Goal: Task Accomplishment & Management: Complete application form

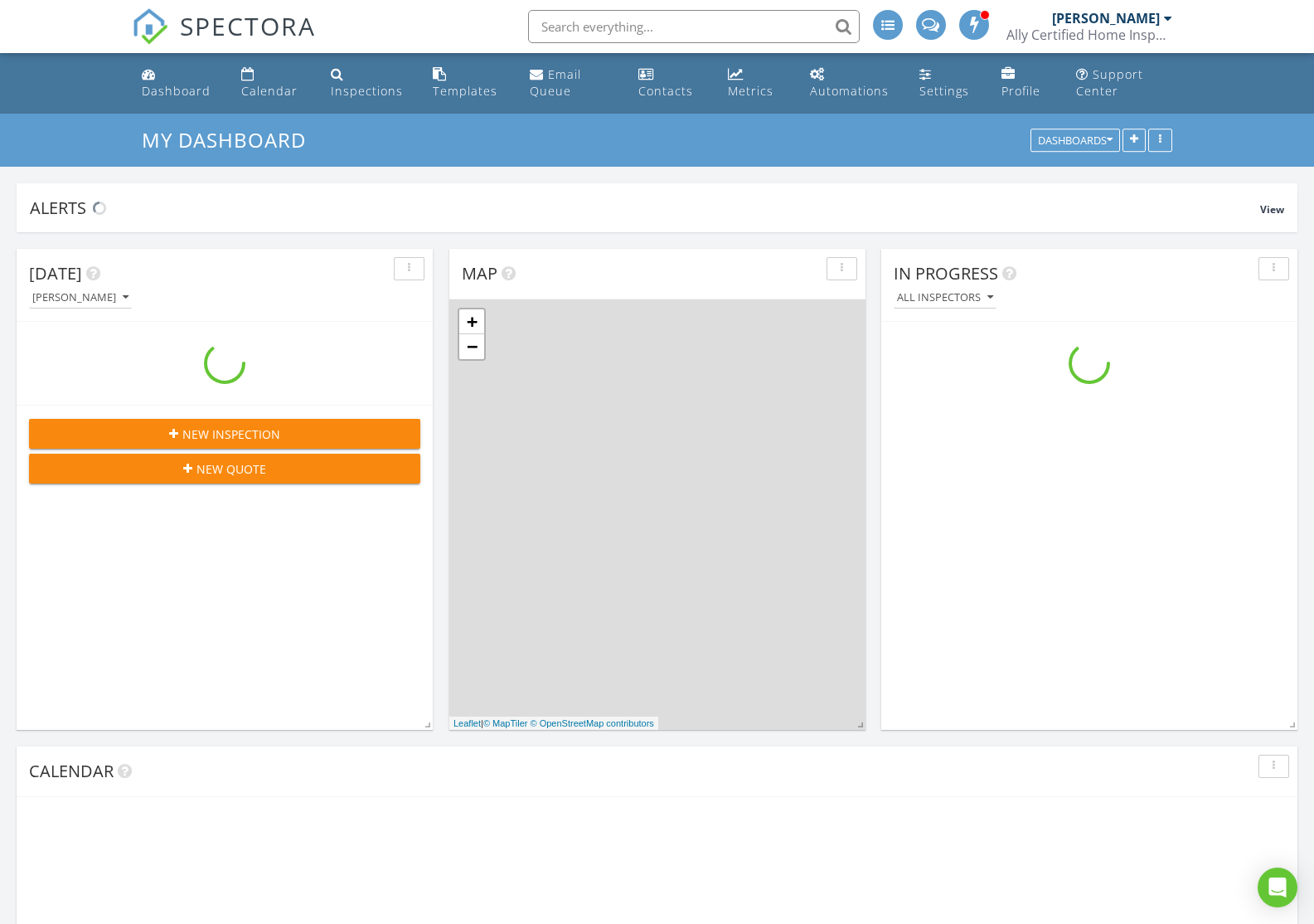
scroll to position [1510, 1315]
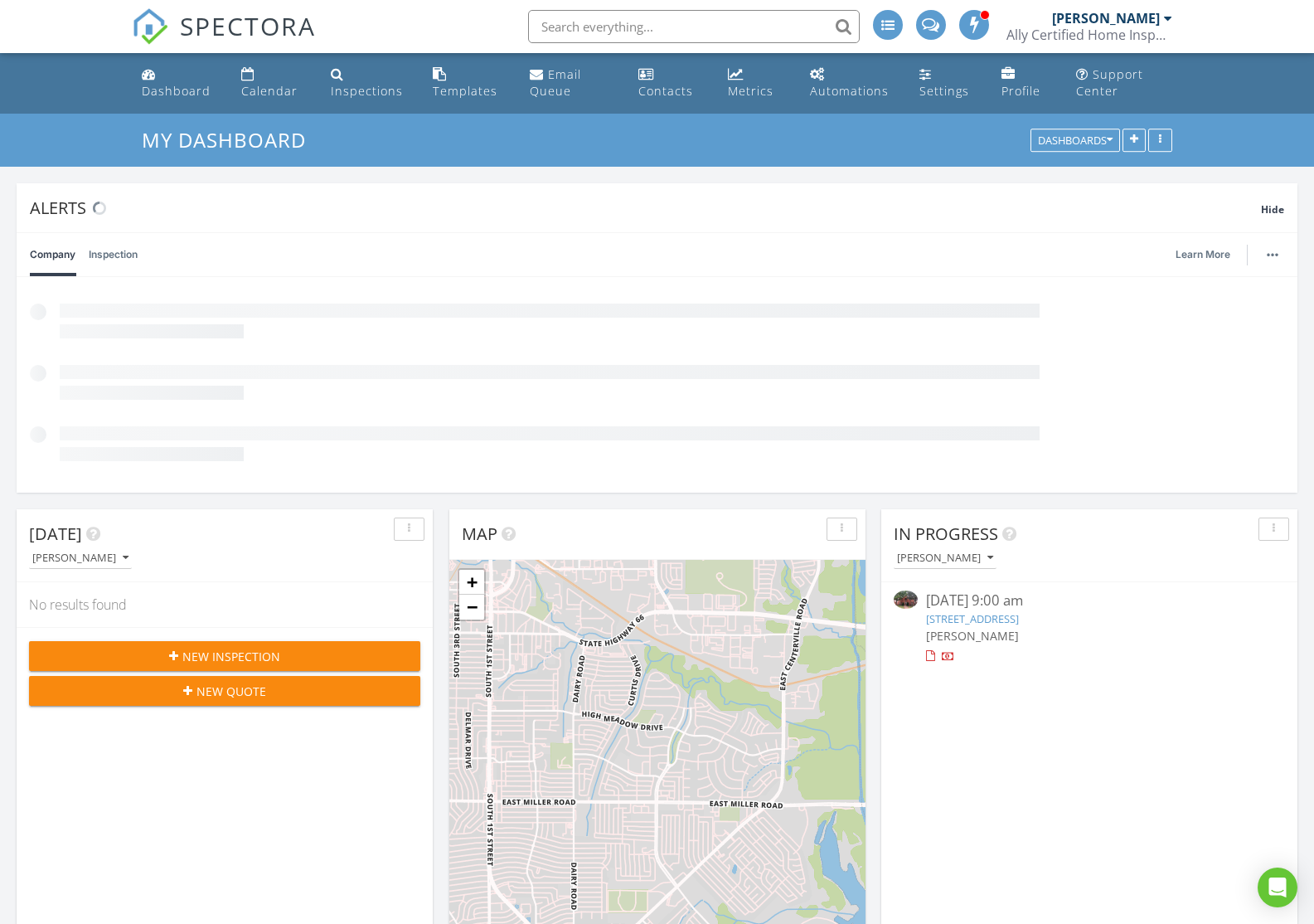
click at [1110, 31] on div "Ally Certified Home Inspector" at bounding box center [1089, 34] width 165 height 17
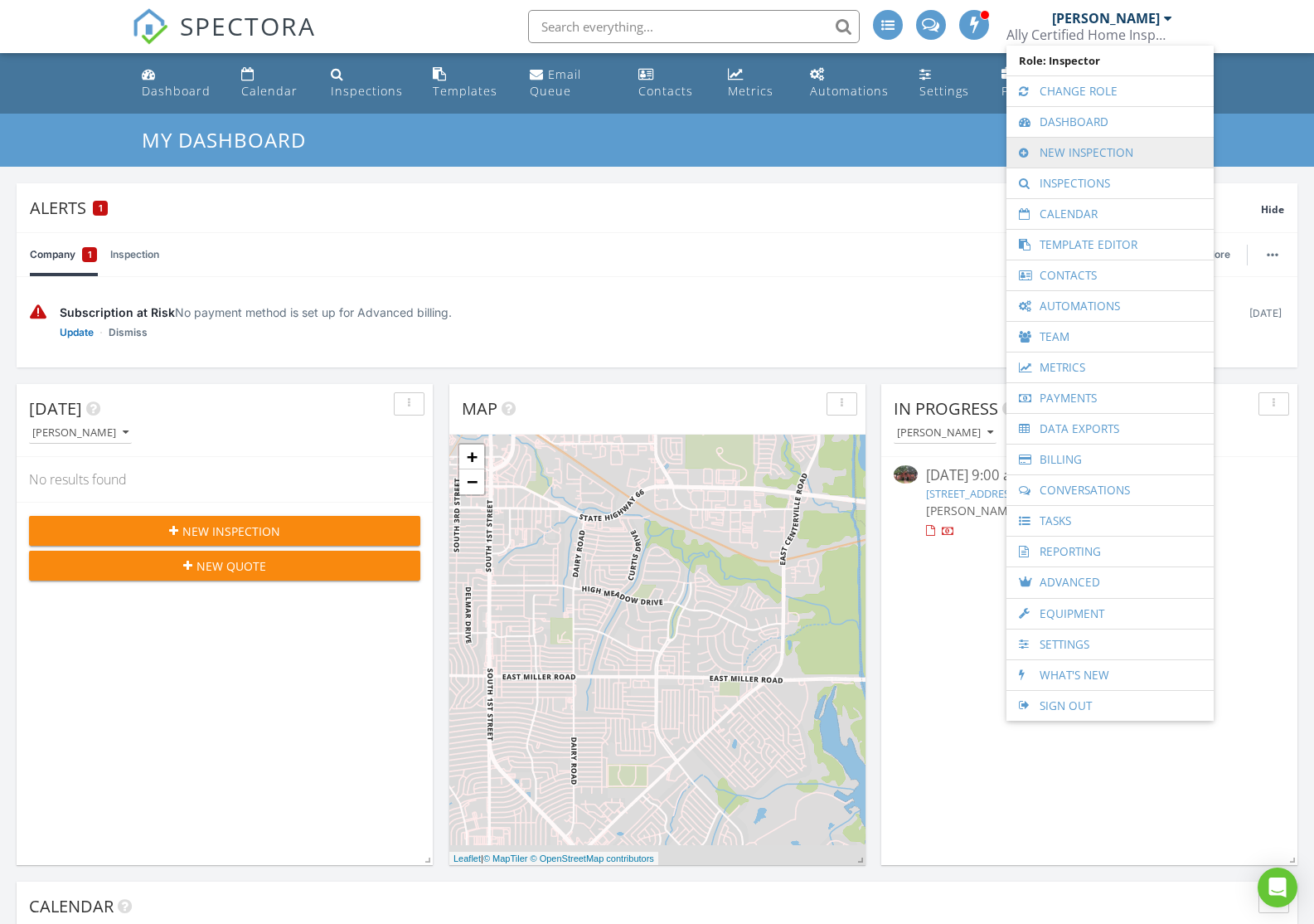
click at [1084, 147] on link "New Inspection" at bounding box center [1111, 153] width 191 height 30
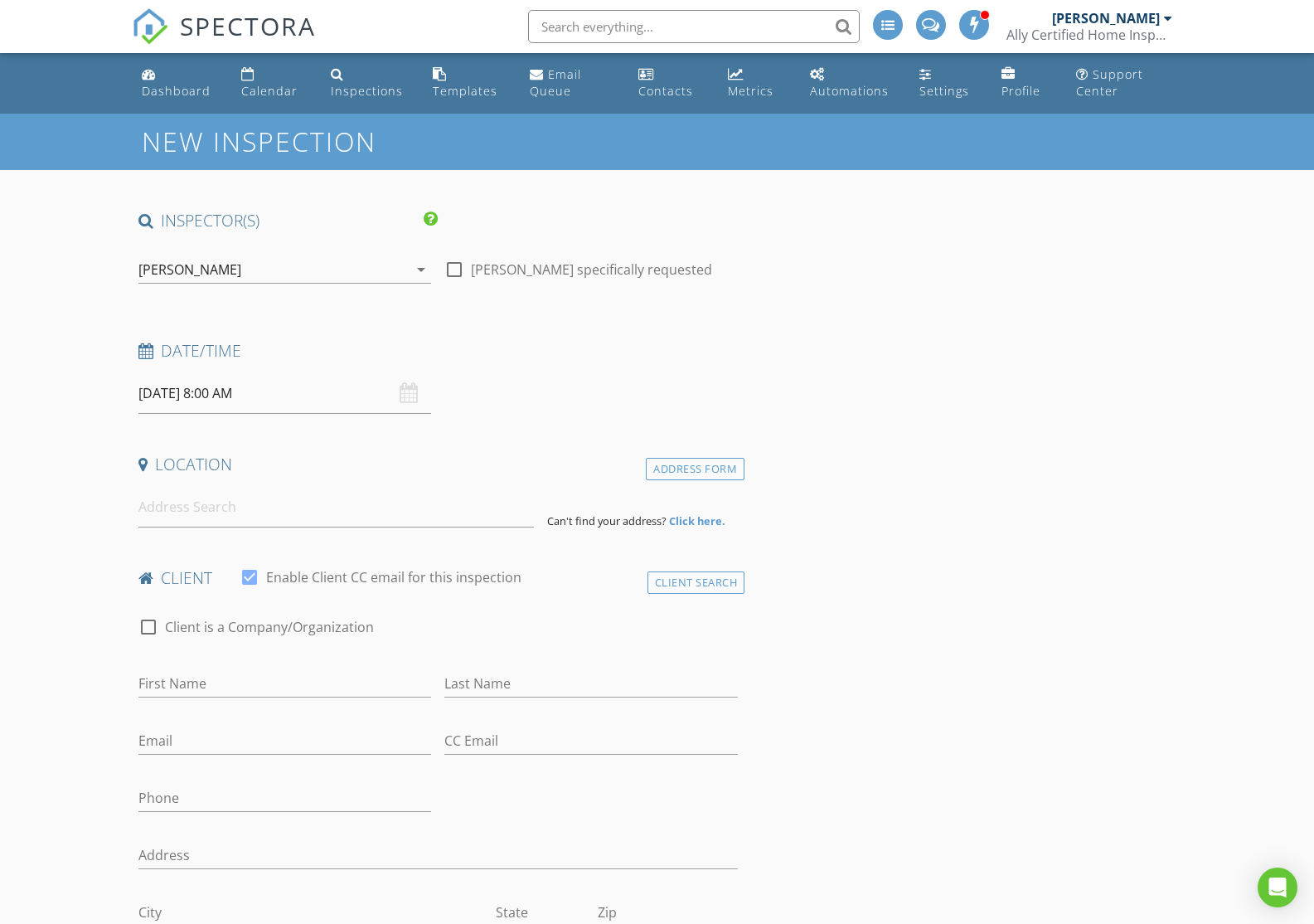
click at [286, 396] on input "08/28/2025 8:00 AM" at bounding box center [286, 393] width 294 height 40
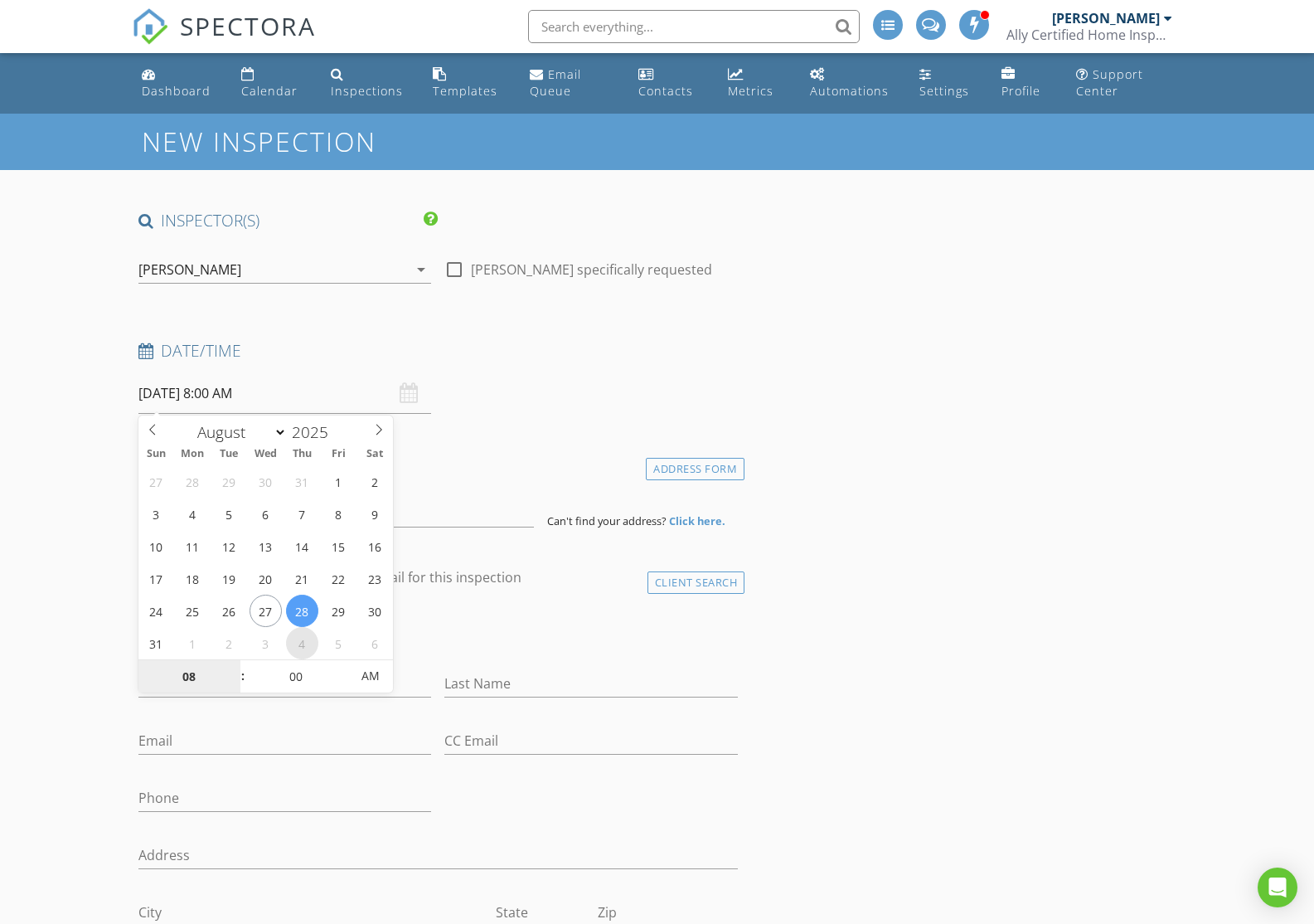
select select "8"
type input "[DATE] 8:00 AM"
click at [482, 502] on input at bounding box center [337, 506] width 396 height 40
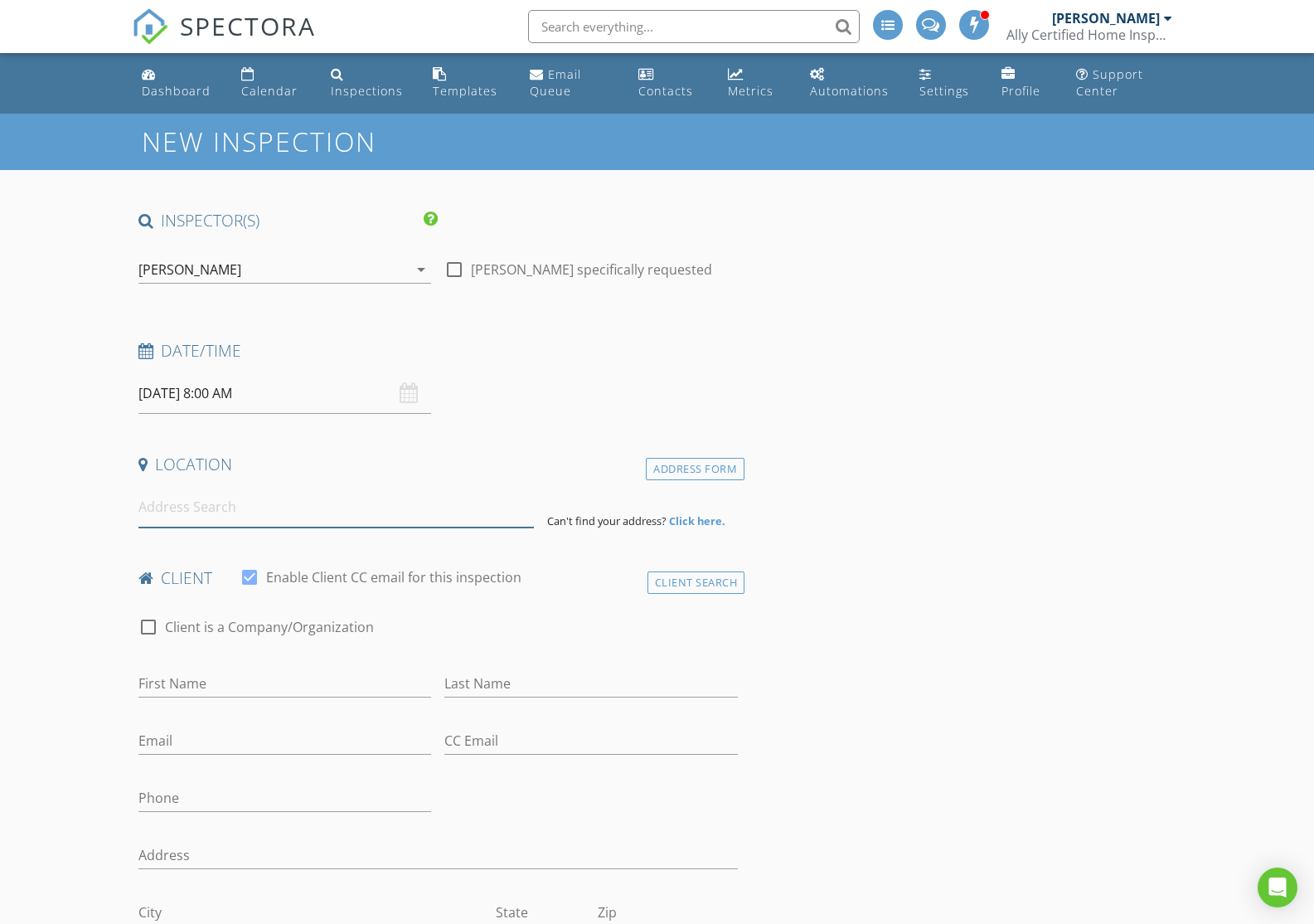
paste input "4320 Lavina Lane"
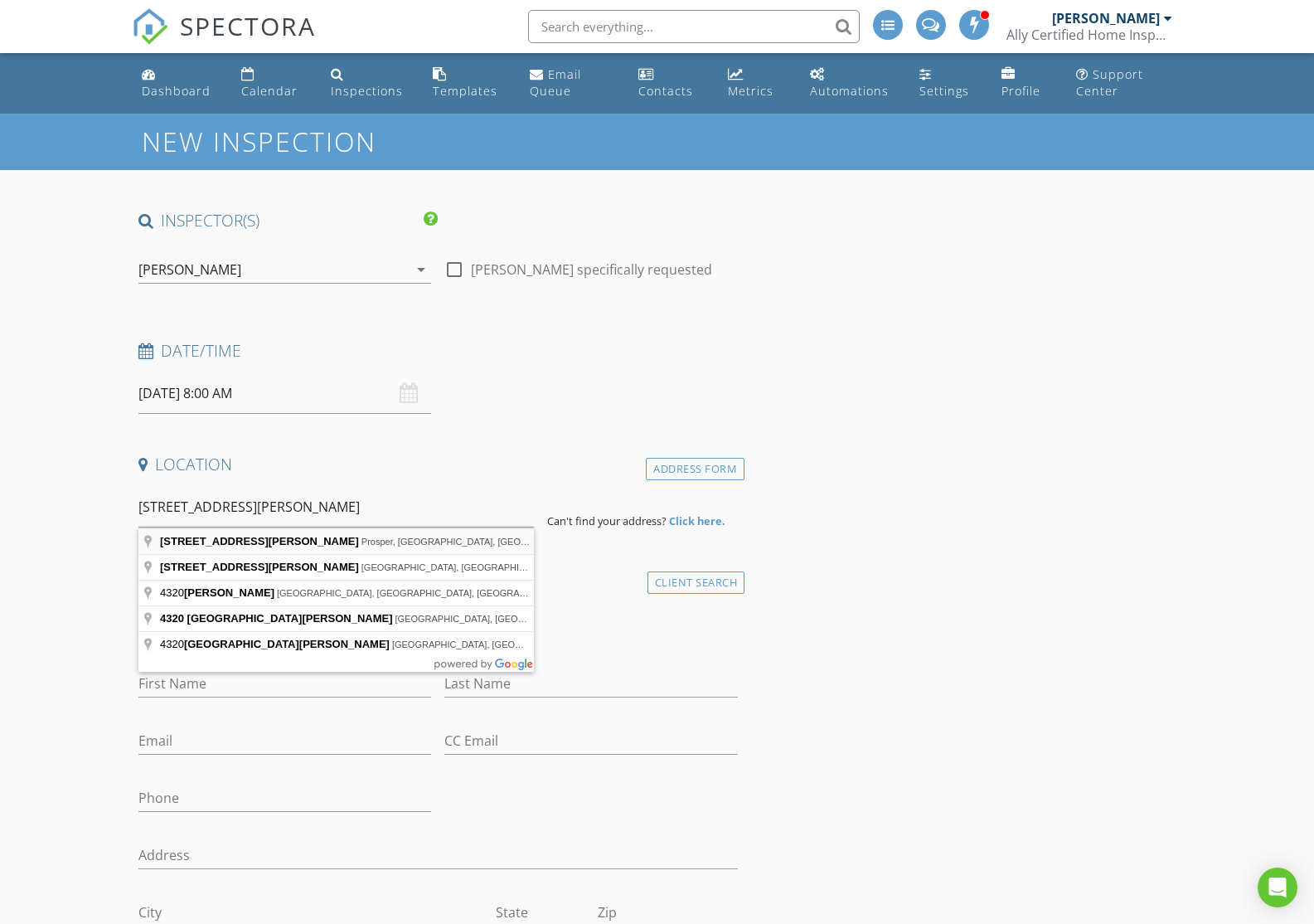
type input "4320 Lavina Lane, Prosper, TX, USA"
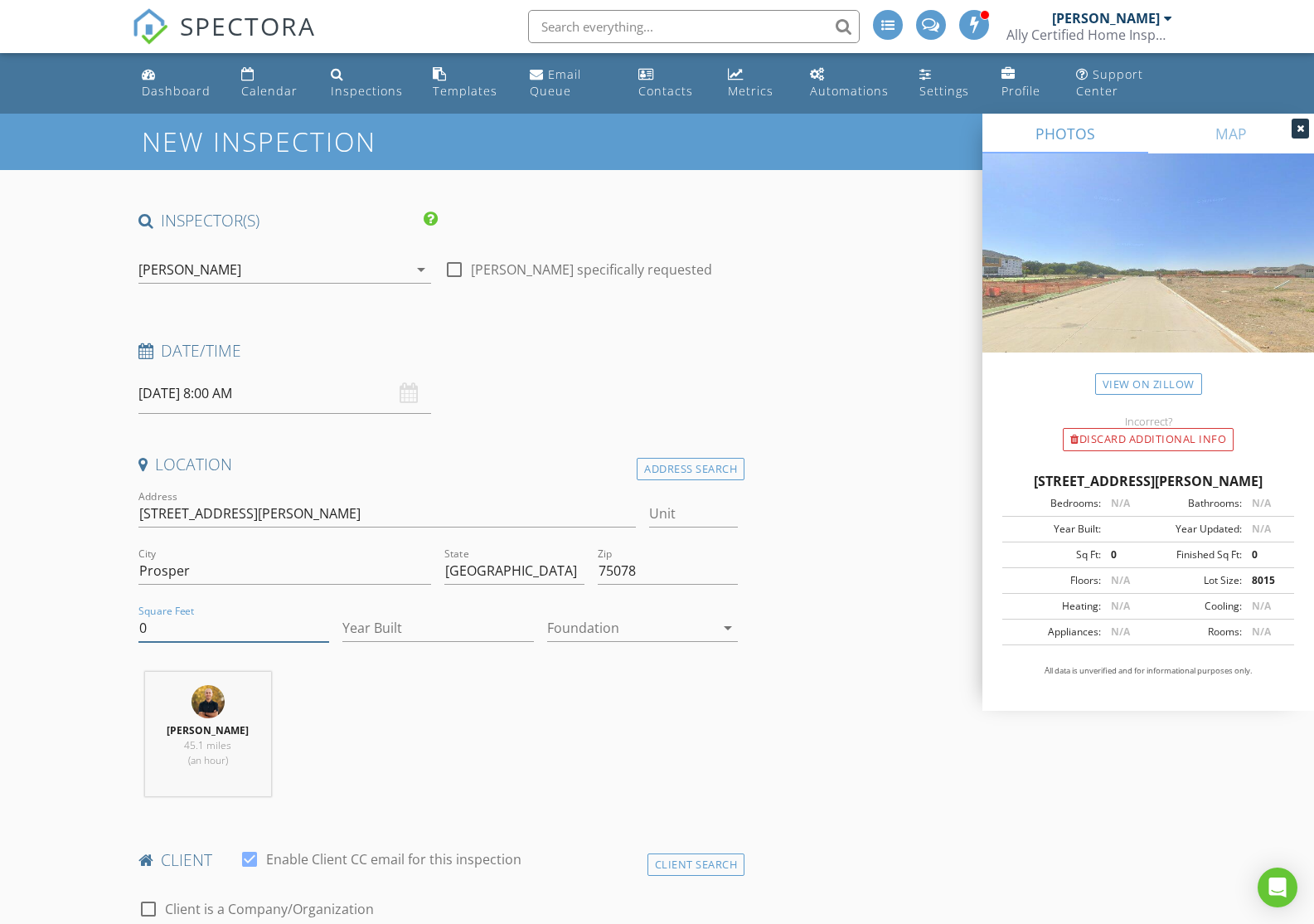
click at [296, 627] on input "0" at bounding box center [234, 628] width 191 height 28
type input "0"
type input "3349"
type input "2025"
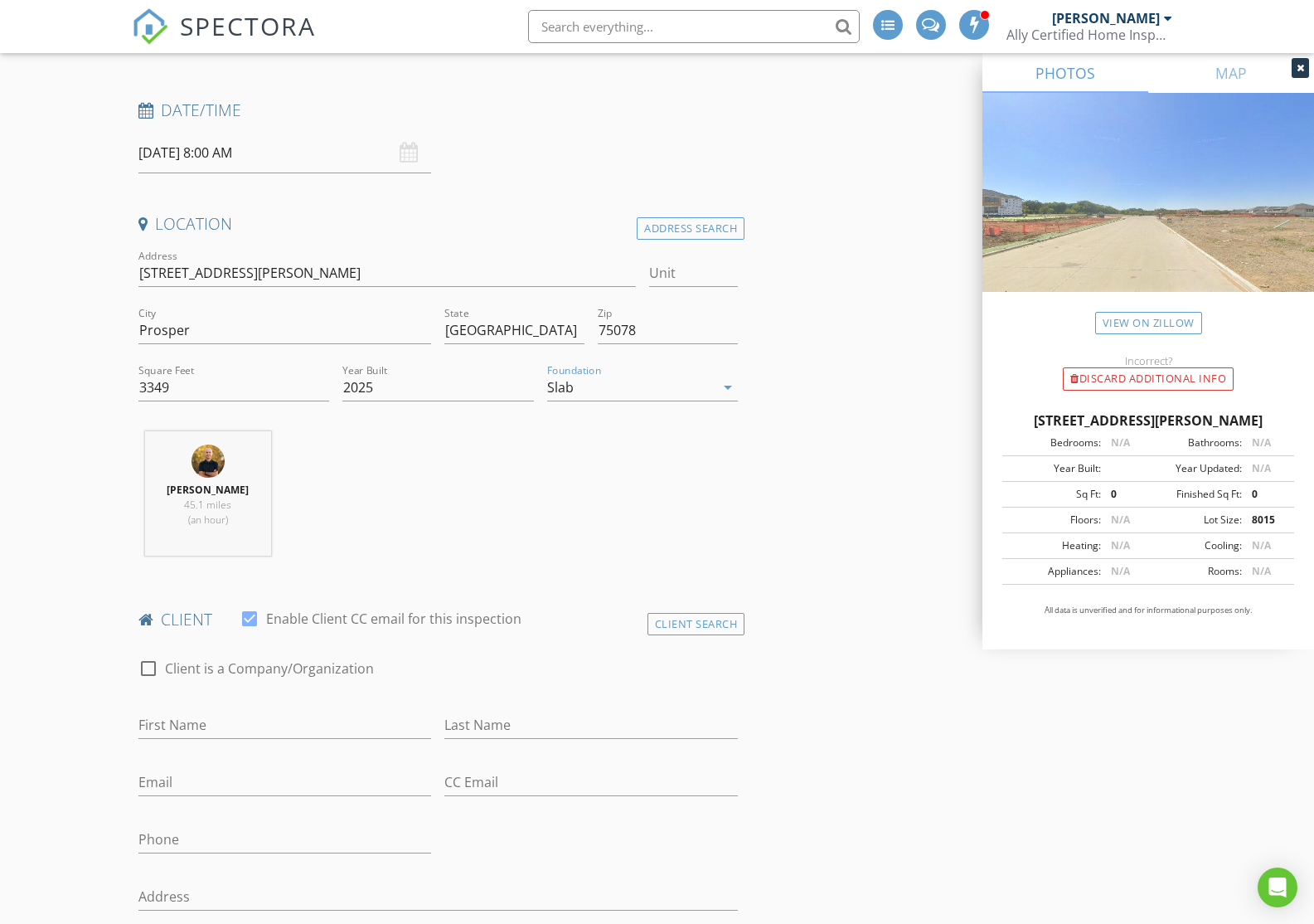
scroll to position [253, 0]
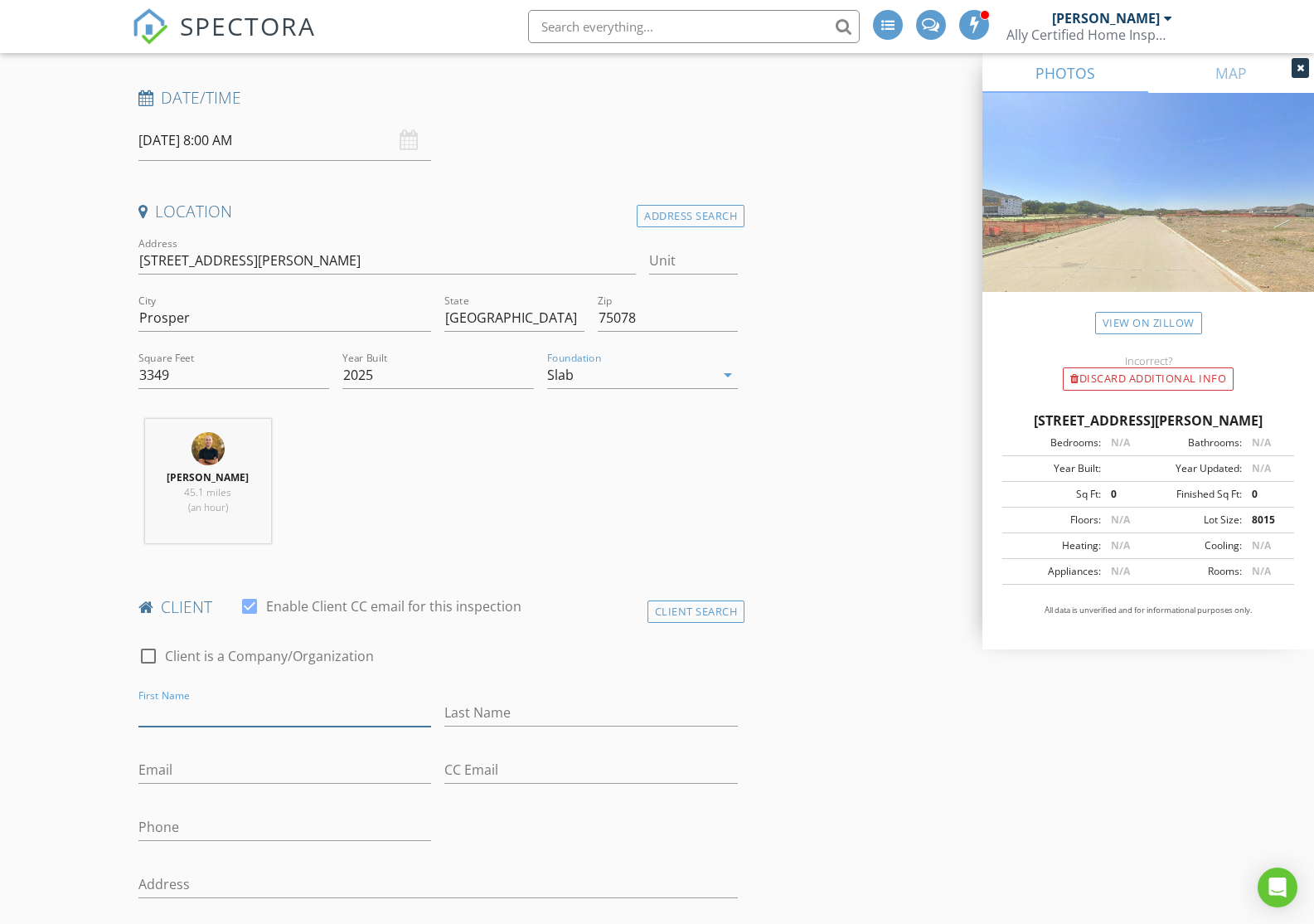
click at [237, 716] on input "First Name" at bounding box center [286, 713] width 294 height 28
type input "[PERSON_NAME]"
type input "Pattabi"
paste input "[PERSON_NAME][EMAIL_ADDRESS][DOMAIN_NAME]"
type input "[PERSON_NAME][EMAIL_ADDRESS][DOMAIN_NAME]"
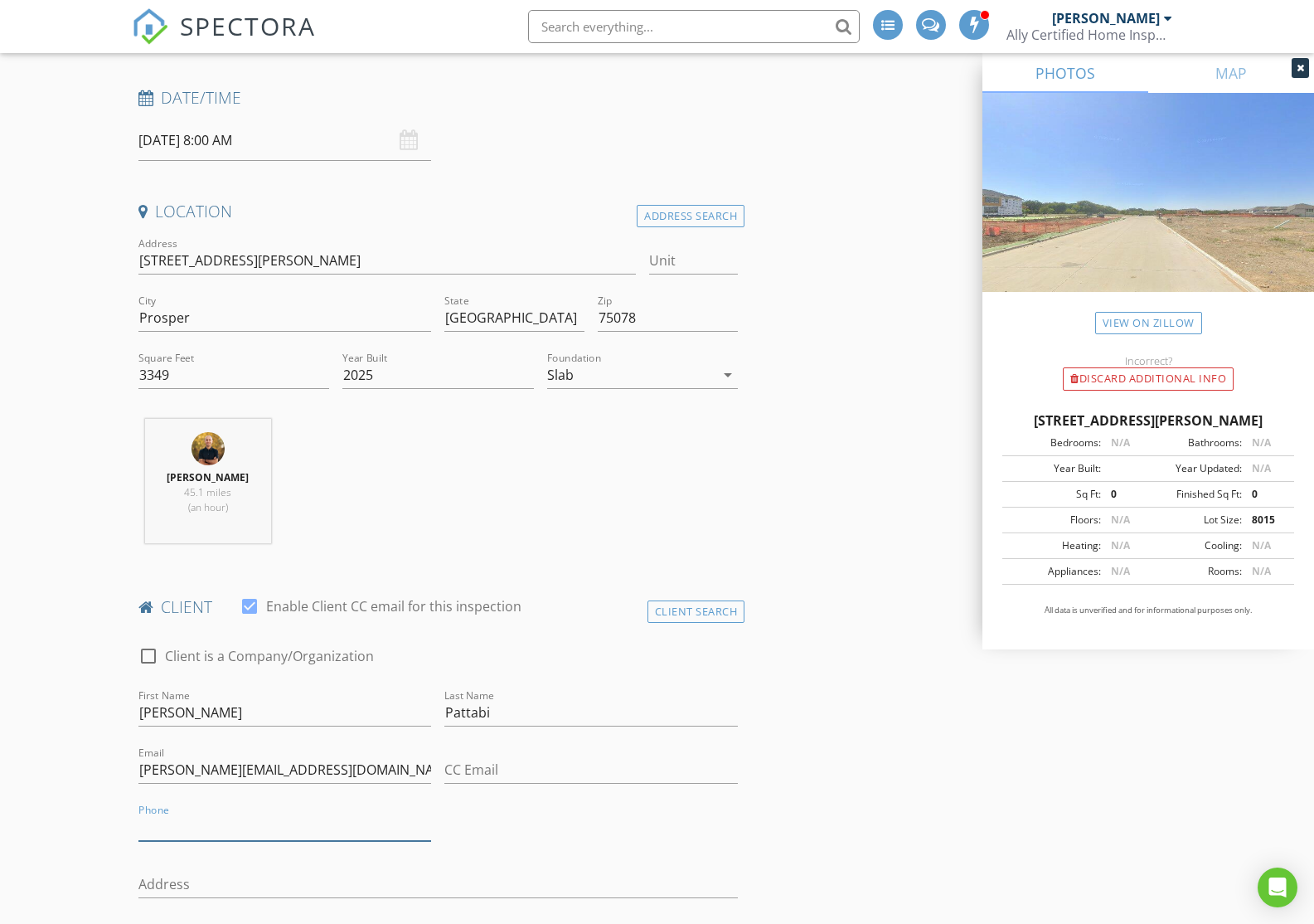
paste input "[PHONE_NUMBER]"
type input "[PHONE_NUMBER]"
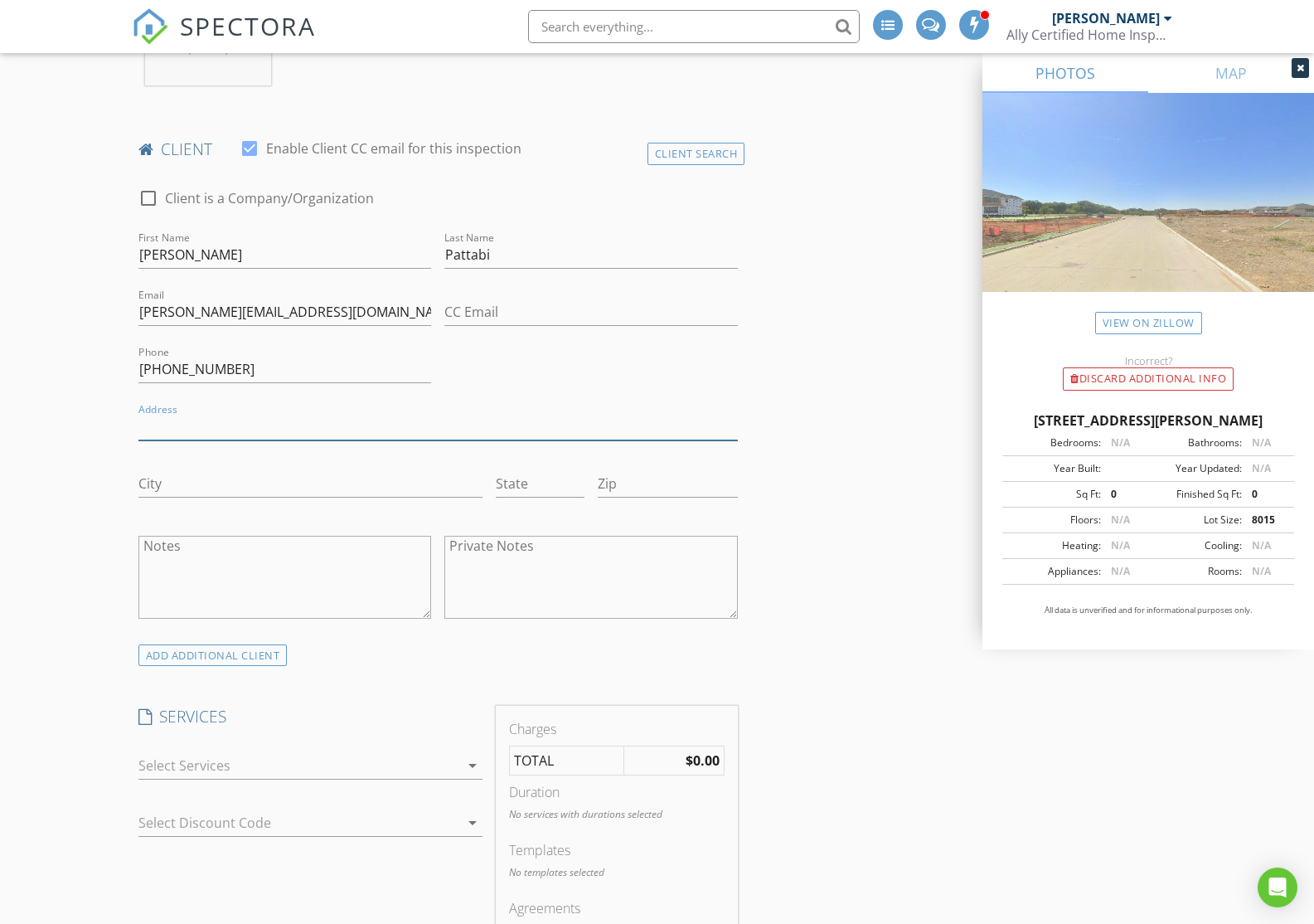
scroll to position [717, 0]
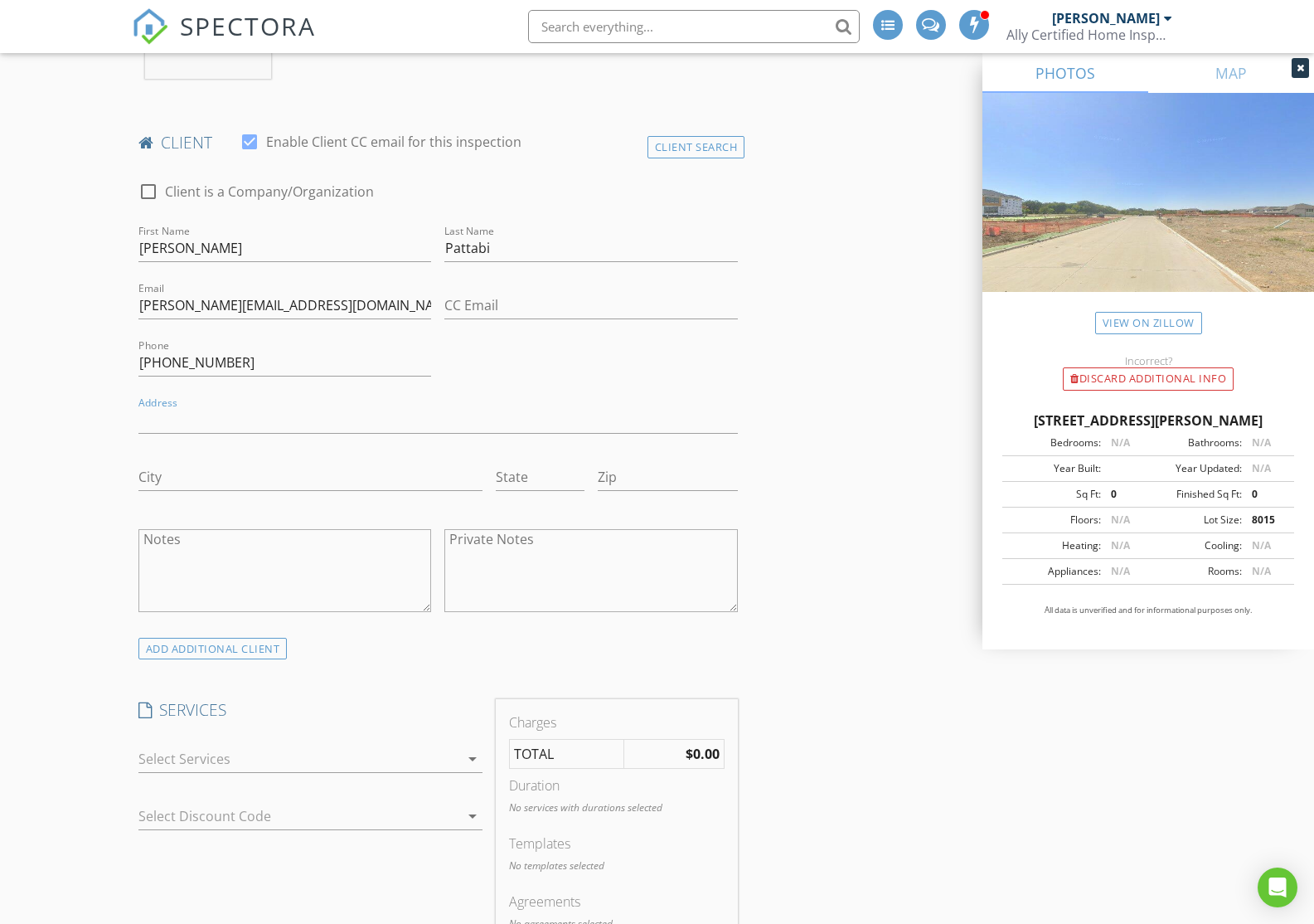
click at [451, 759] on div at bounding box center [299, 759] width 321 height 27
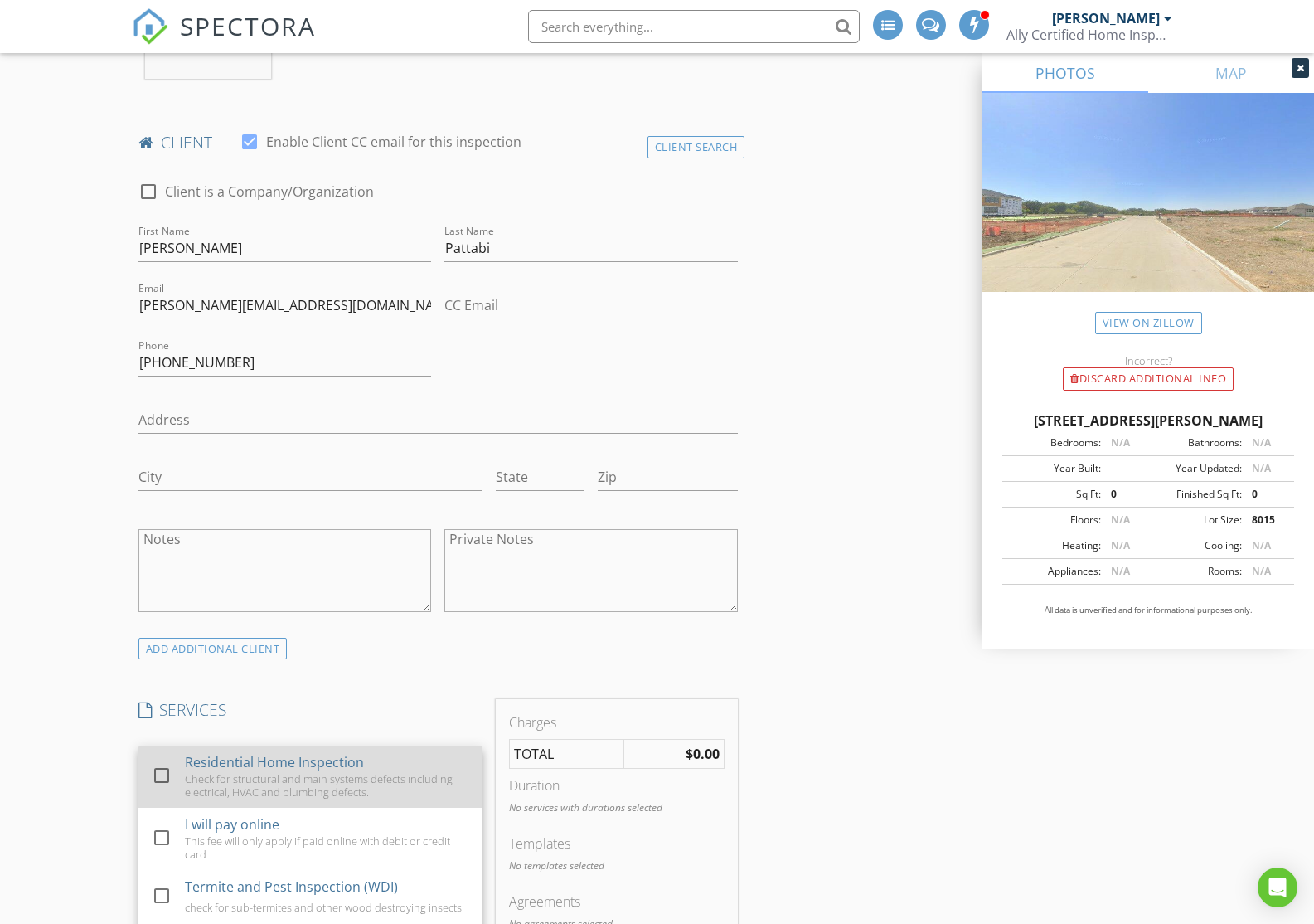
click at [375, 767] on div "Residential Home Inspection Check for structural and main systems defects inclu…" at bounding box center [326, 776] width 285 height 62
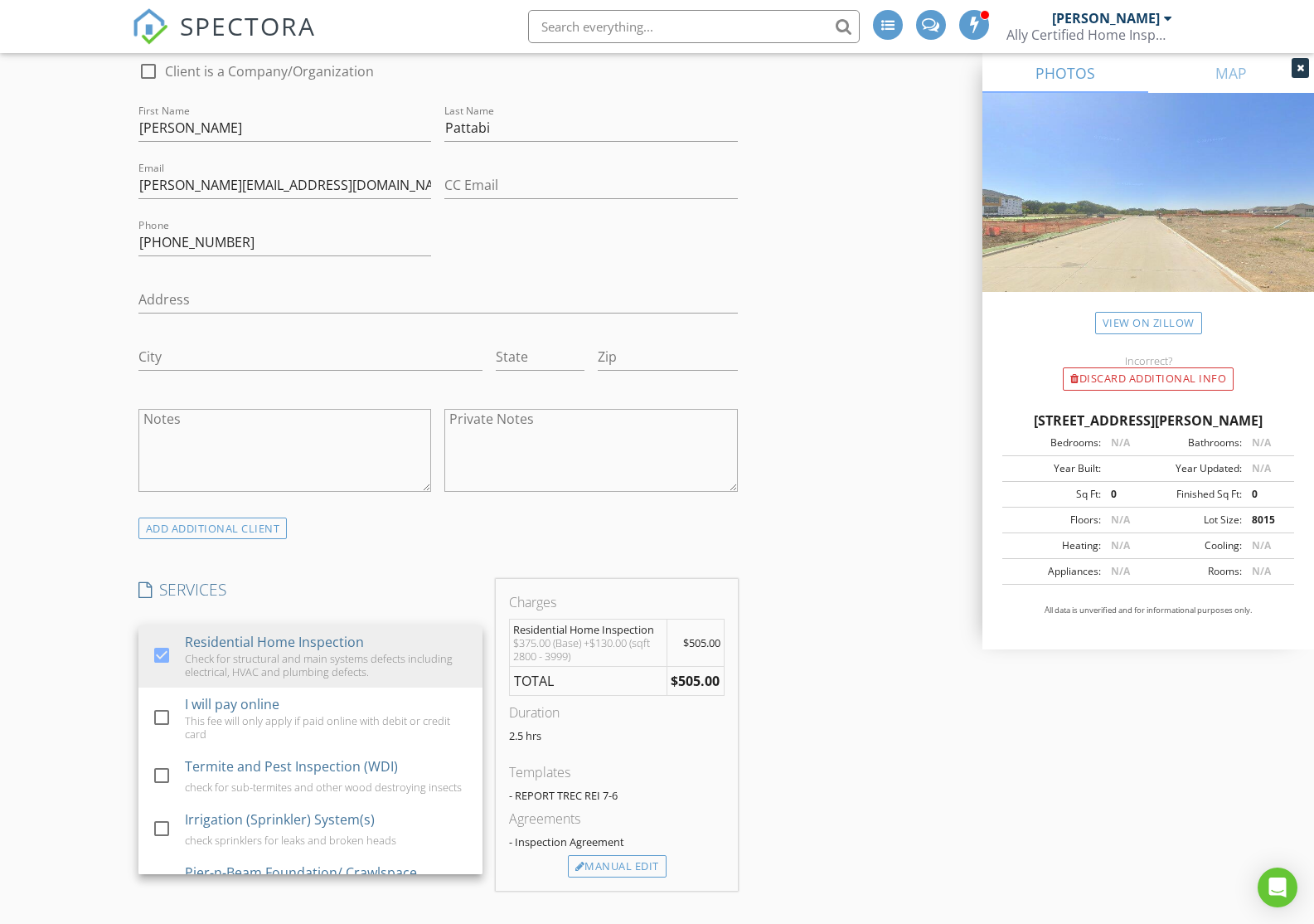
scroll to position [840, 0]
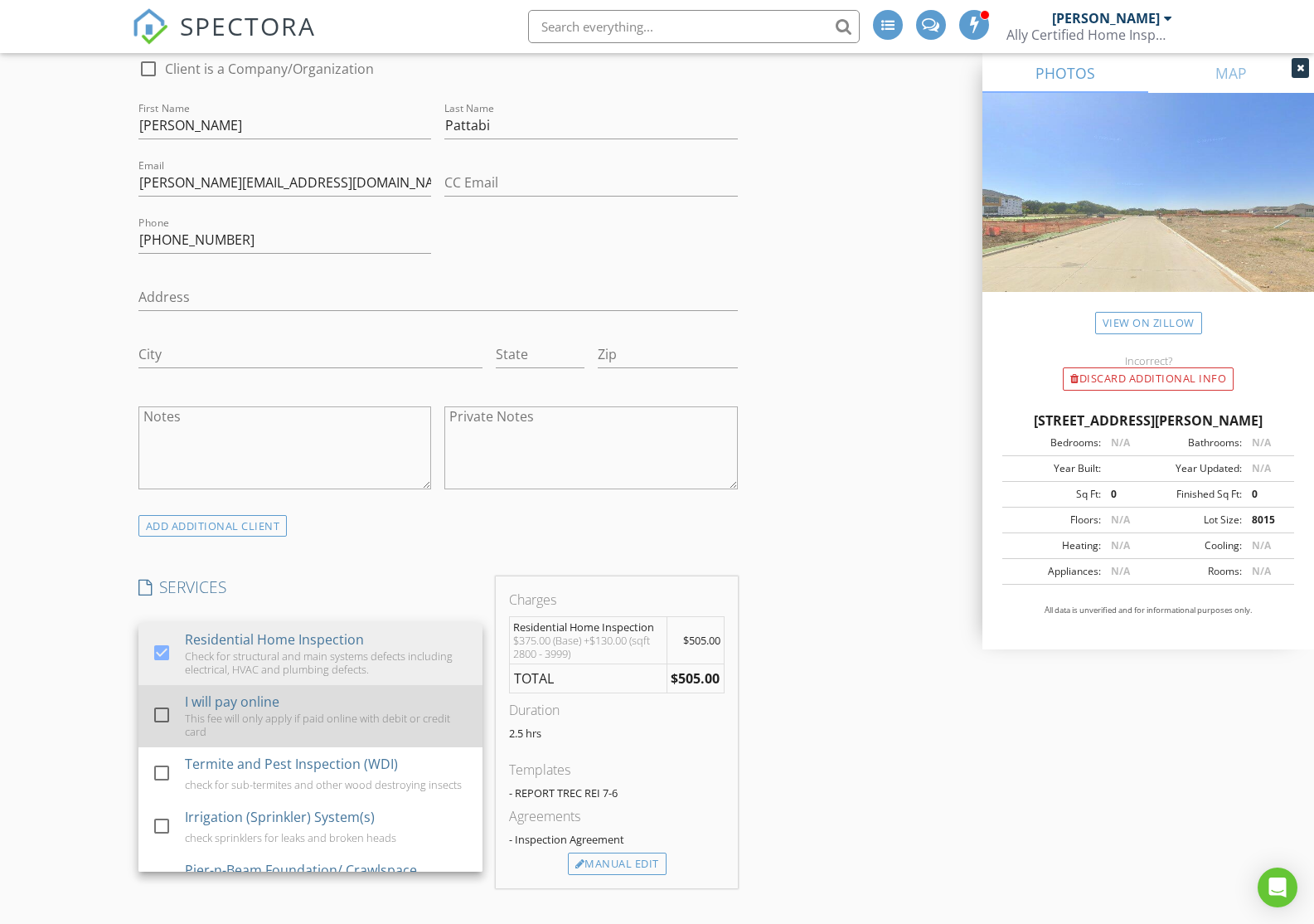
click at [246, 695] on div "I will pay online" at bounding box center [231, 701] width 95 height 20
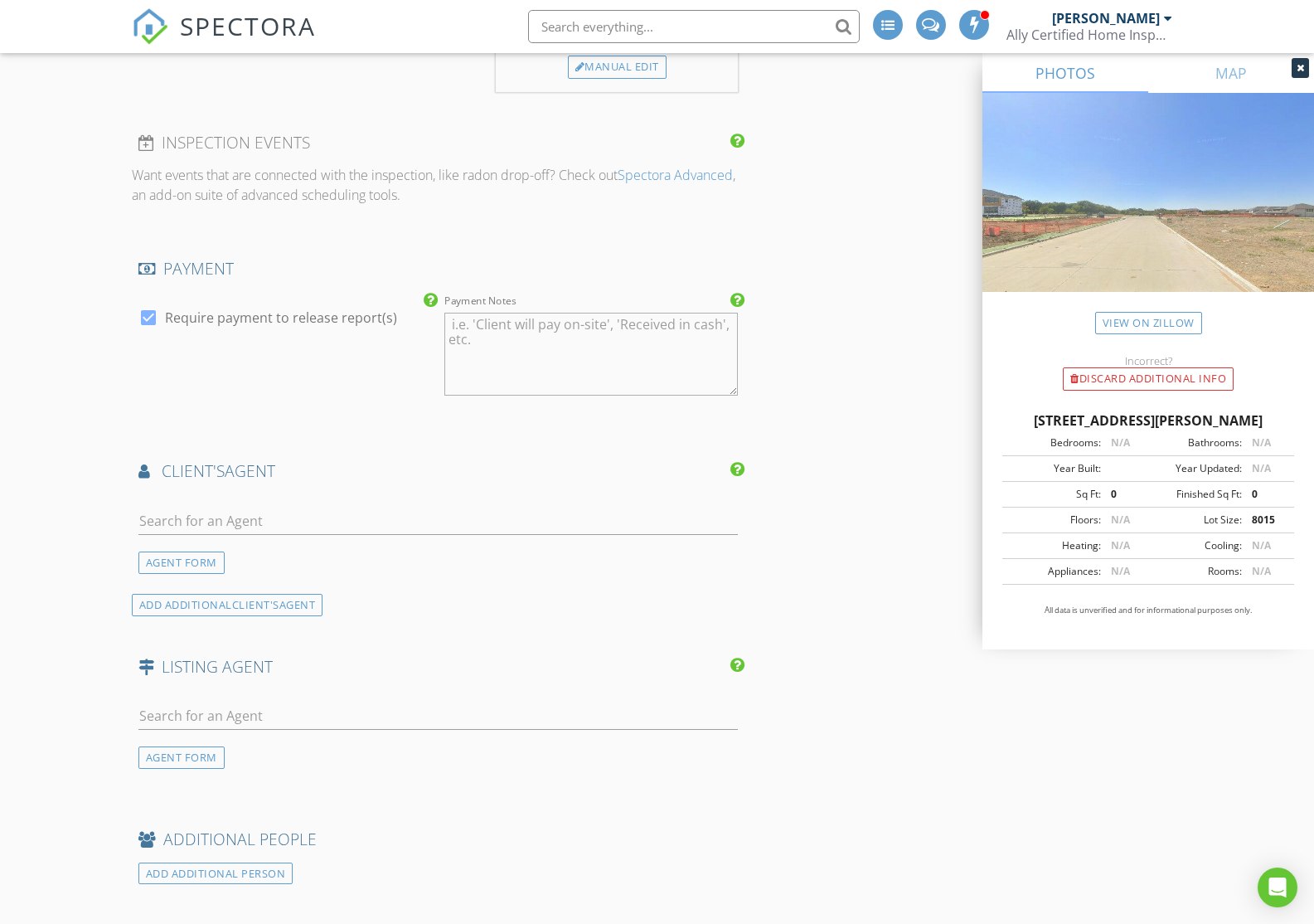
scroll to position [1688, 0]
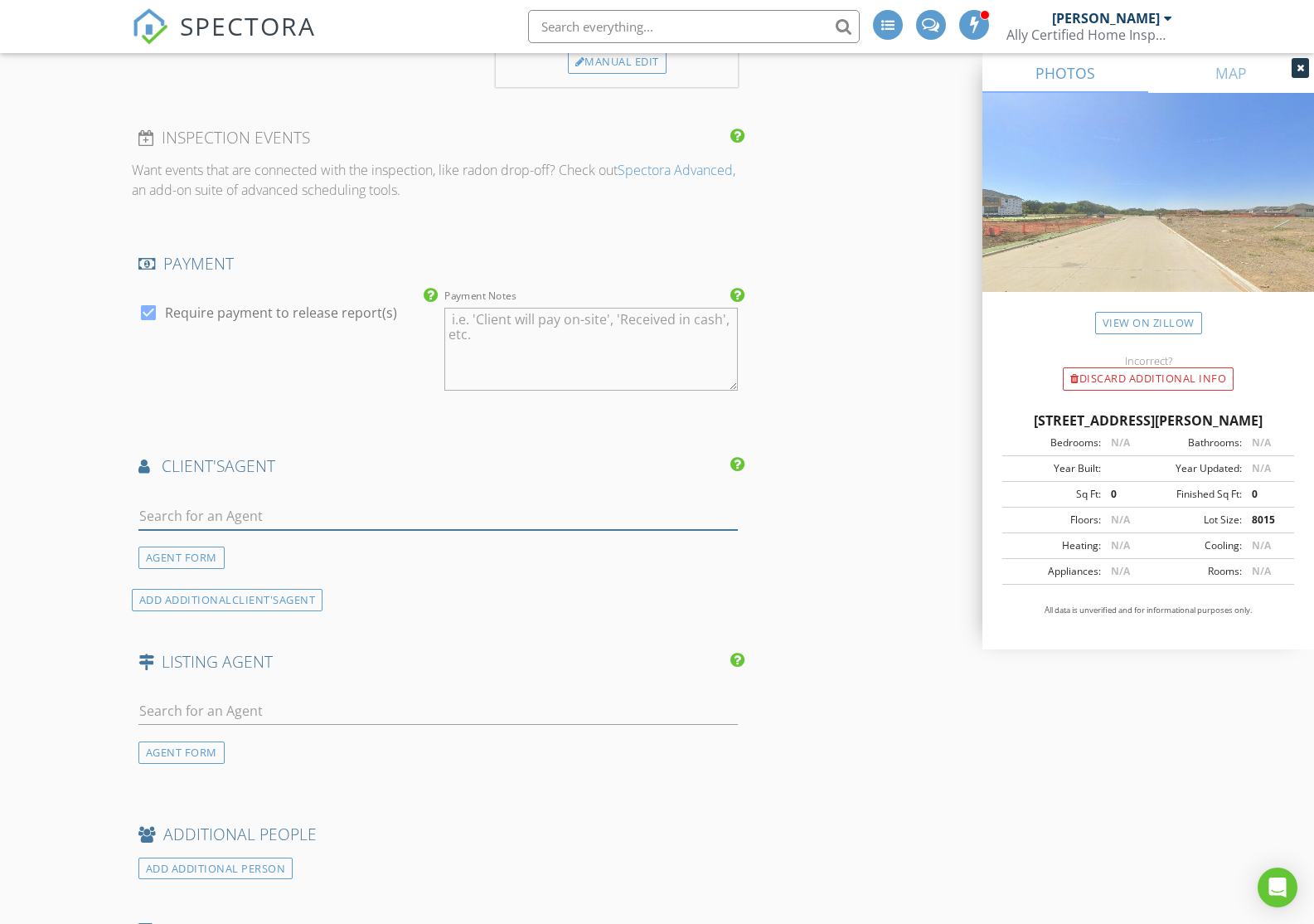
click at [401, 522] on input "text" at bounding box center [439, 516] width 601 height 28
type input "Nevi"
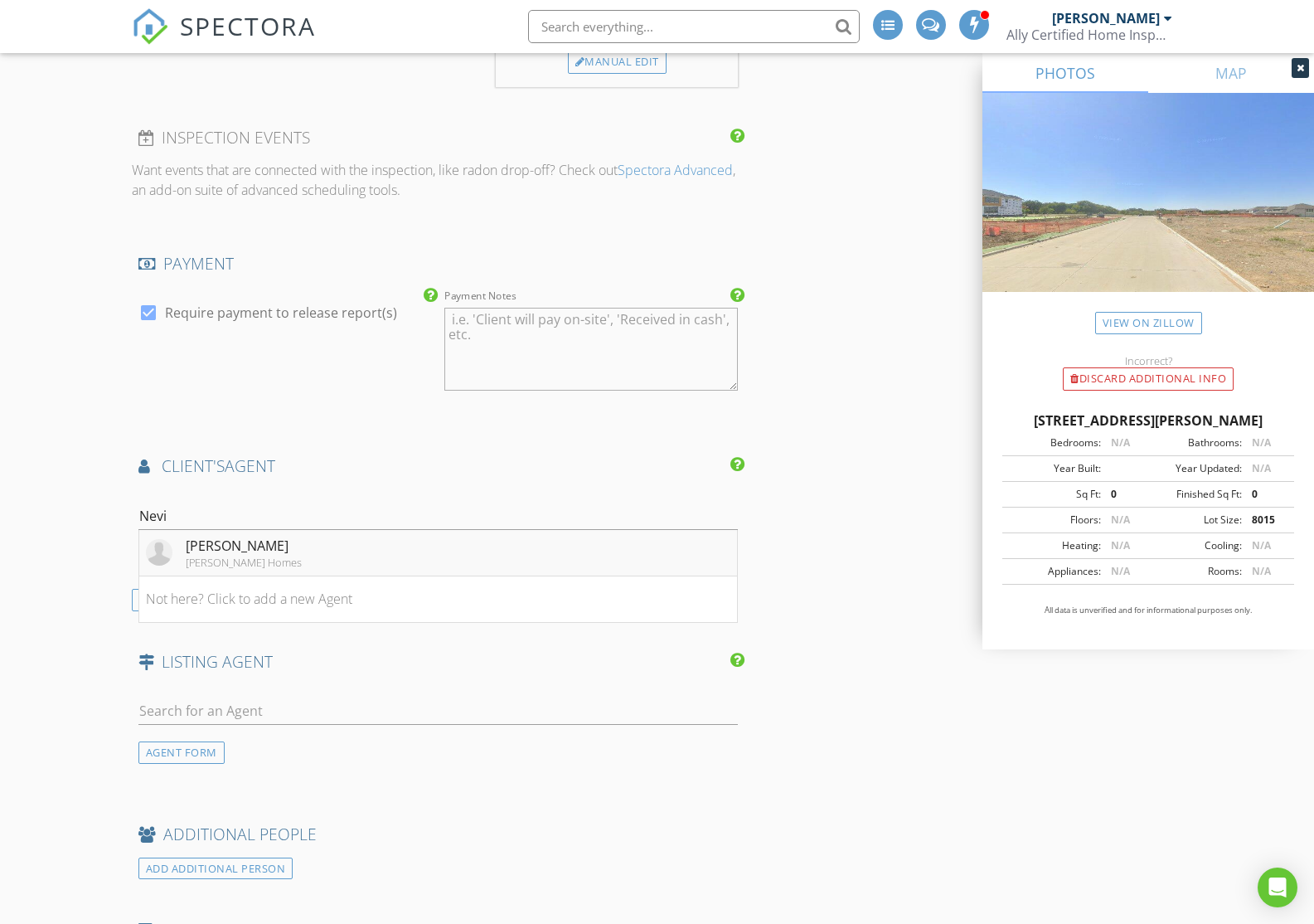
click at [369, 554] on li "Neville Rego Rego Homes" at bounding box center [438, 553] width 599 height 46
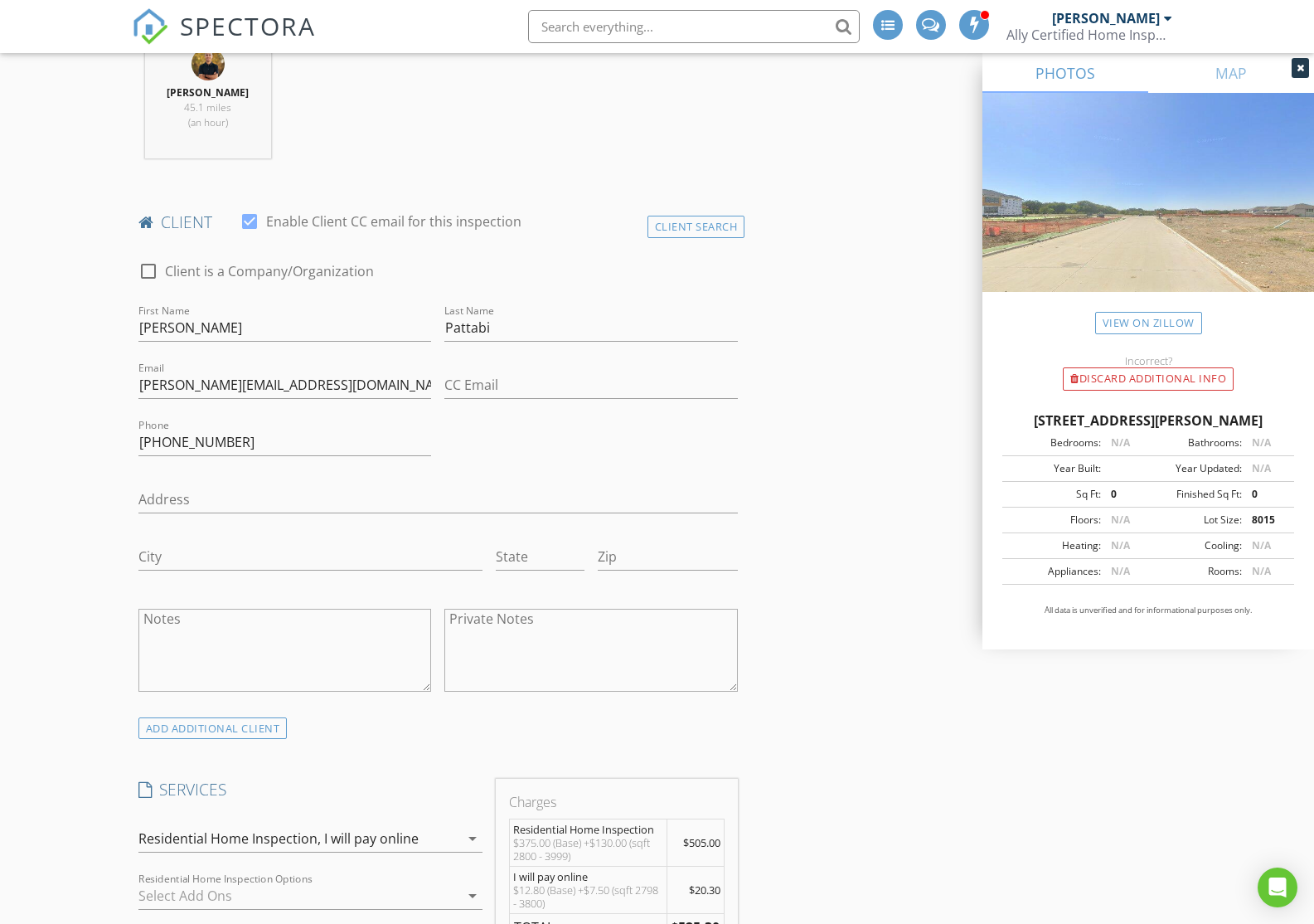
scroll to position [472, 0]
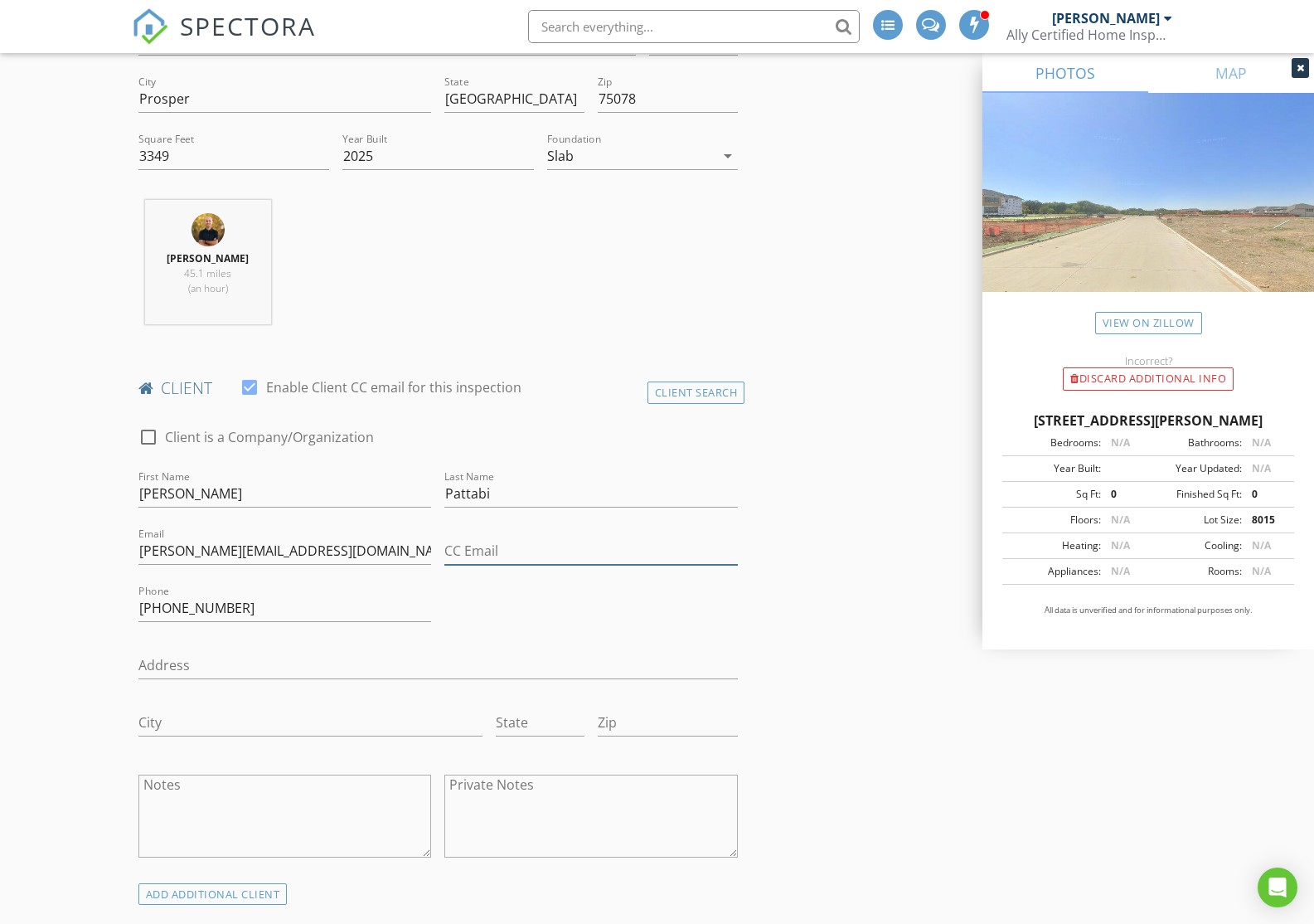
click at [522, 548] on input "CC Email" at bounding box center [591, 552] width 294 height 28
paste input "[EMAIL_ADDRESS][DOMAIN_NAME]"
type input "[EMAIL_ADDRESS][DOMAIN_NAME]"
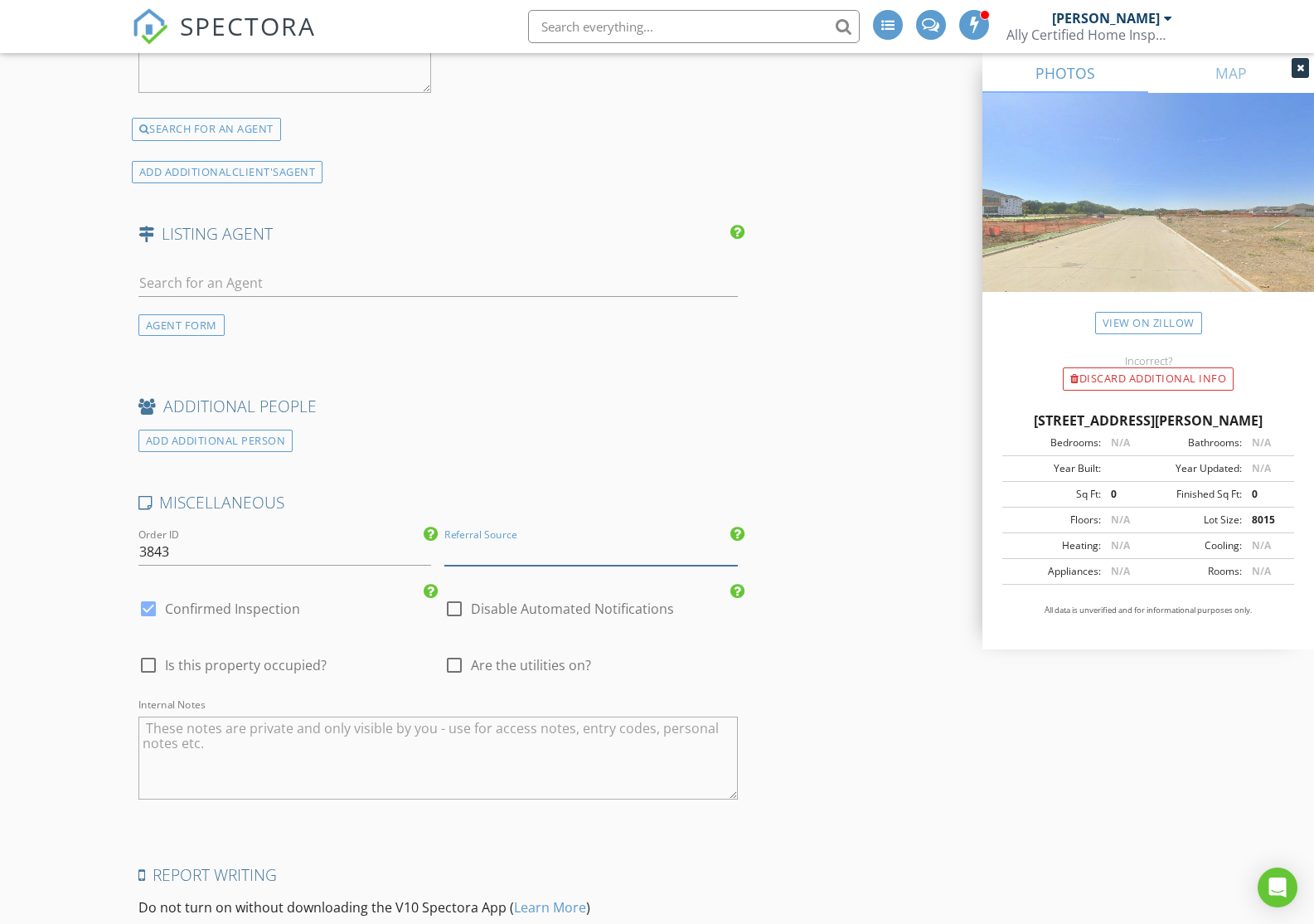
scroll to position [2490, 0]
click at [570, 558] on input "Referral Source" at bounding box center [591, 557] width 294 height 28
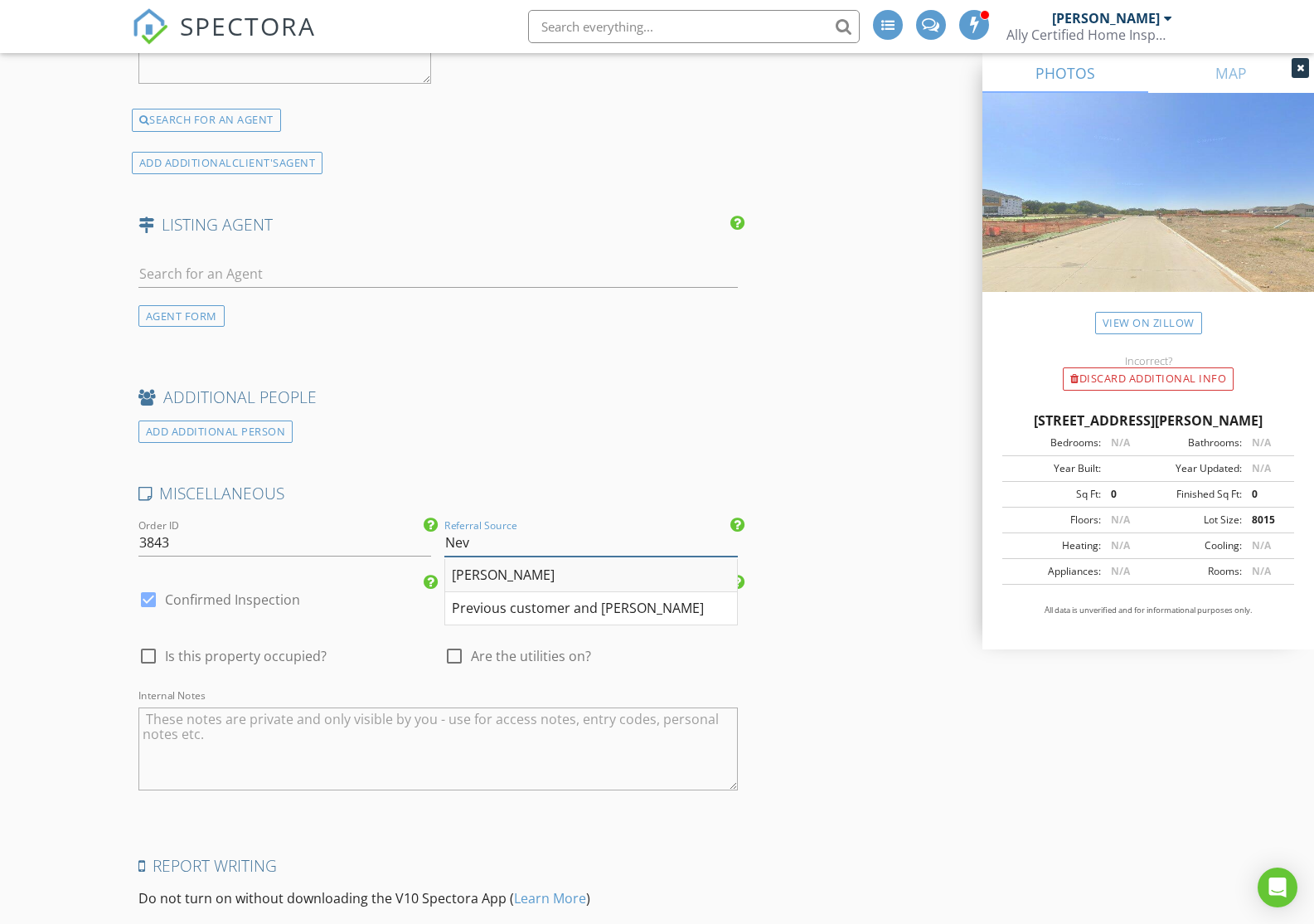
scroll to position [2506, 0]
click at [565, 576] on div "[PERSON_NAME]" at bounding box center [591, 573] width 292 height 33
type input "[PERSON_NAME]"
click at [510, 650] on span "Are the utilities on?" at bounding box center [531, 653] width 120 height 17
checkbox input "true"
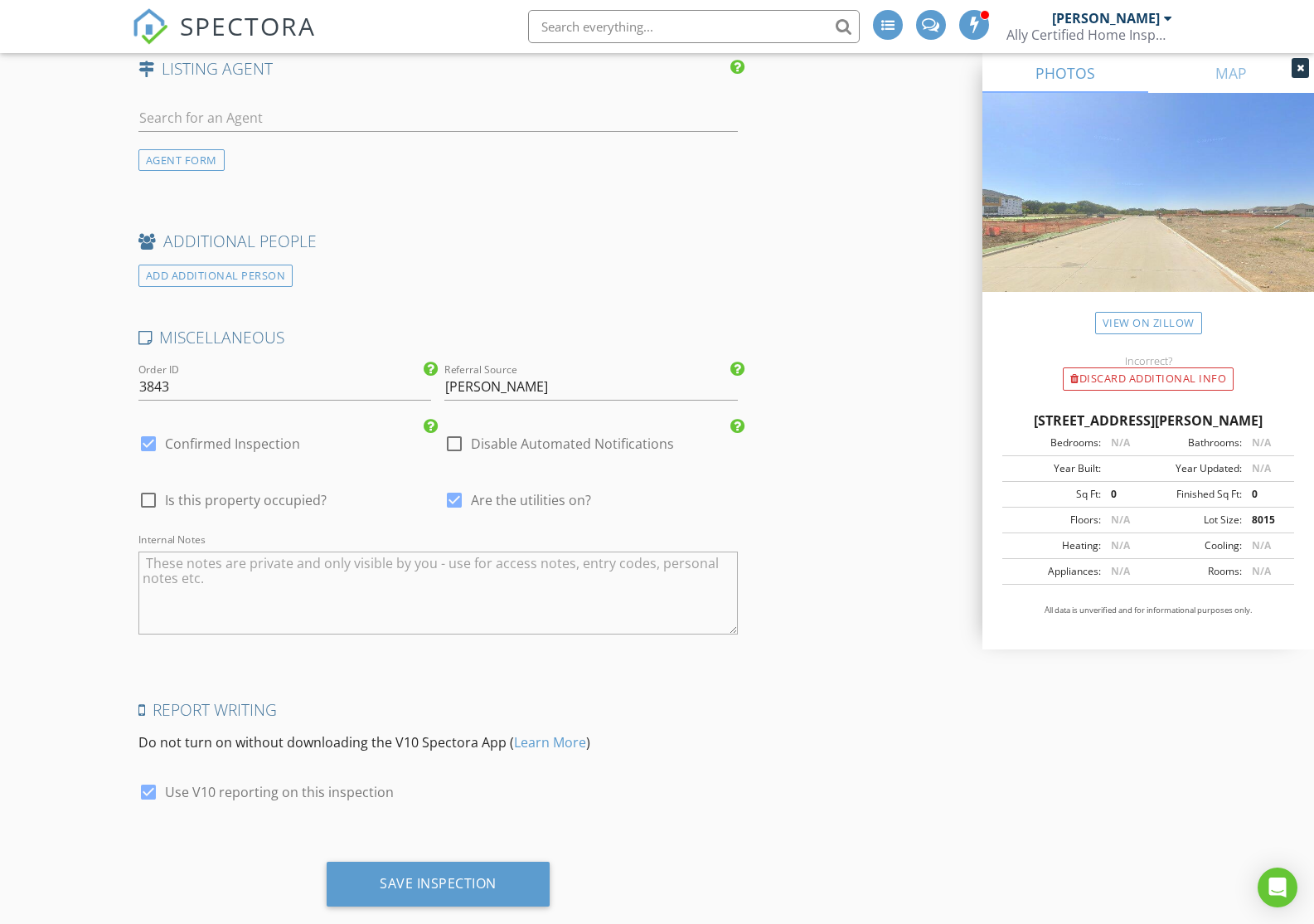
scroll to position [2693, 0]
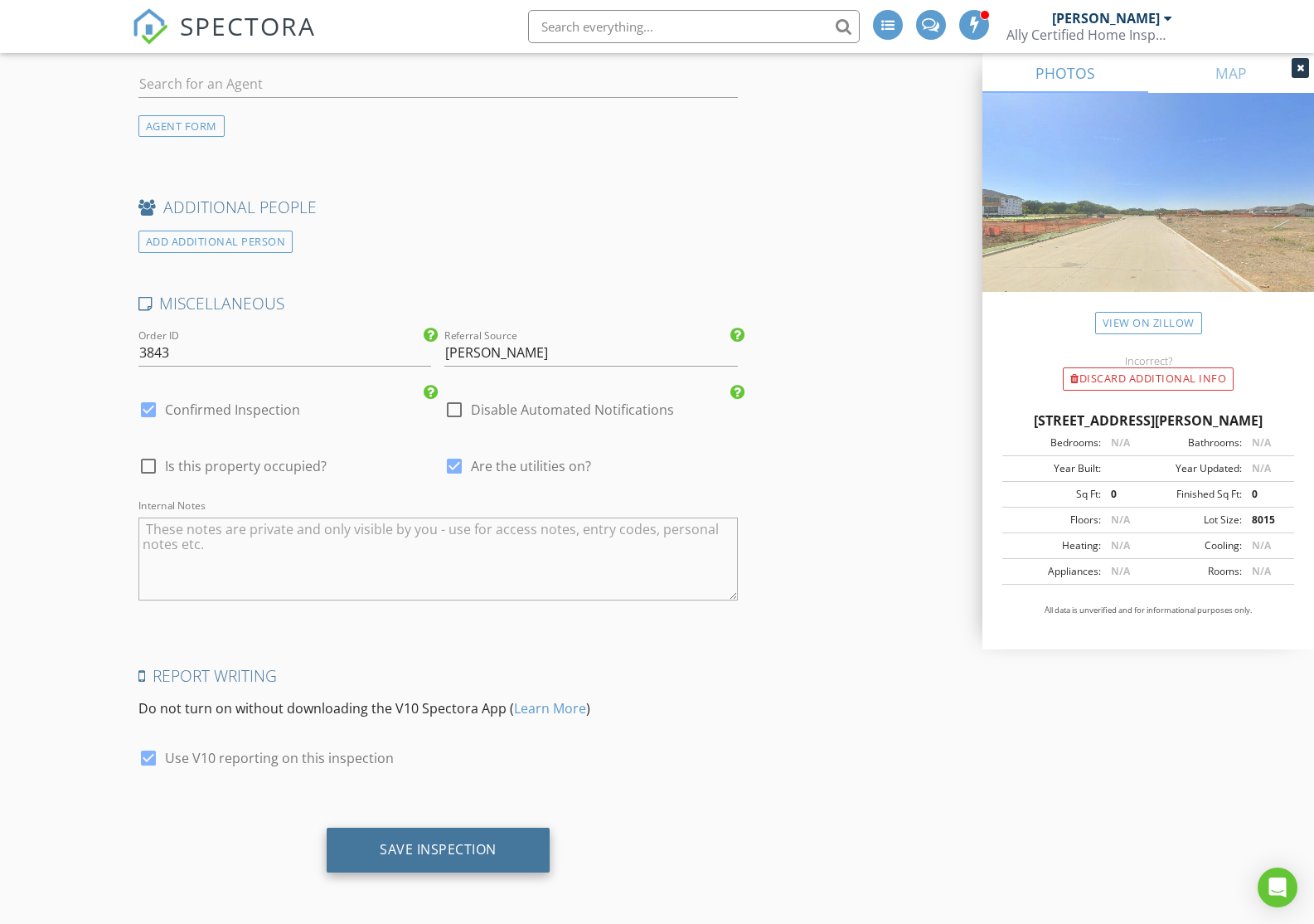
click at [480, 844] on div "Save Inspection" at bounding box center [438, 849] width 117 height 17
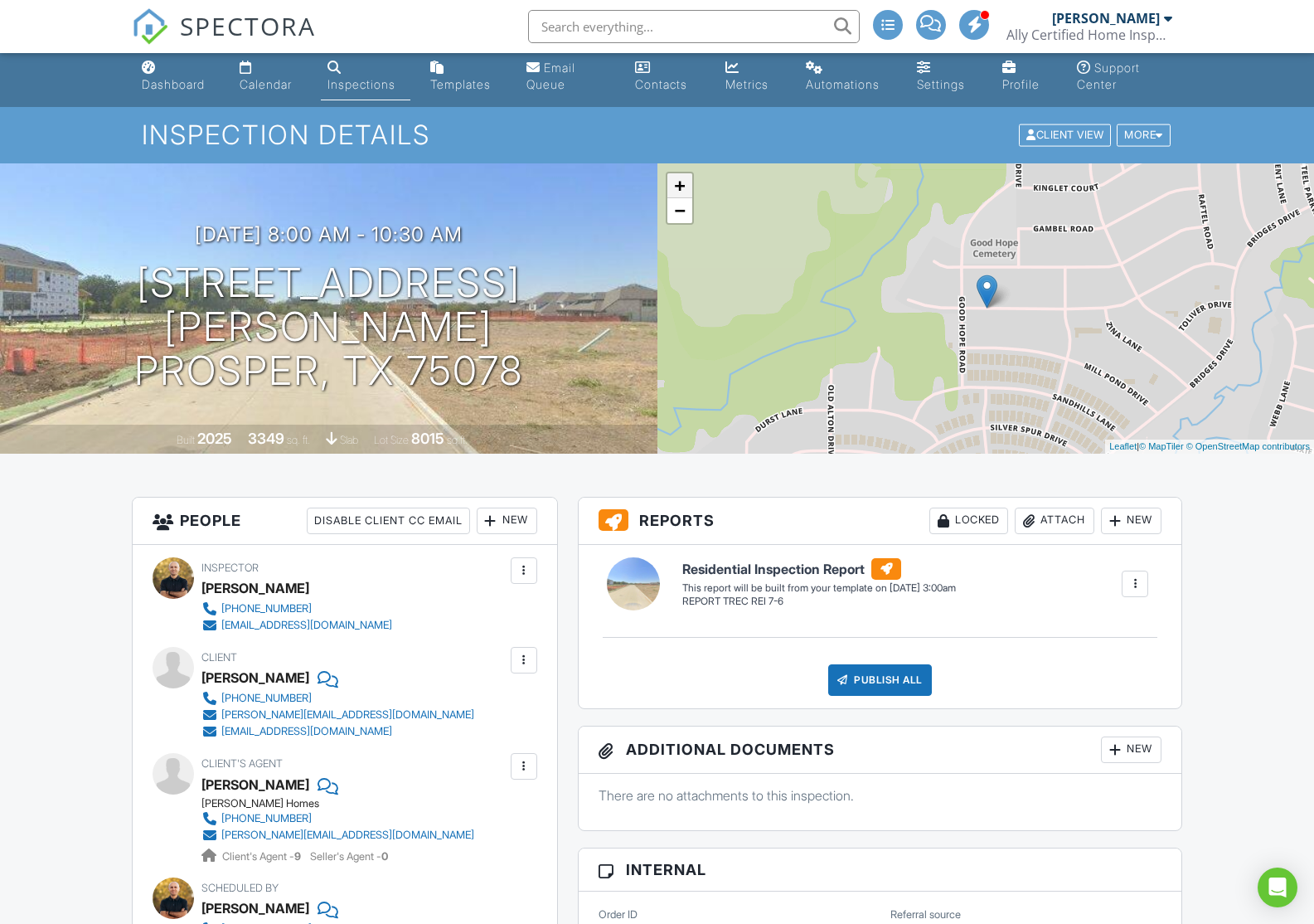
click at [680, 183] on link "+" at bounding box center [680, 185] width 25 height 25
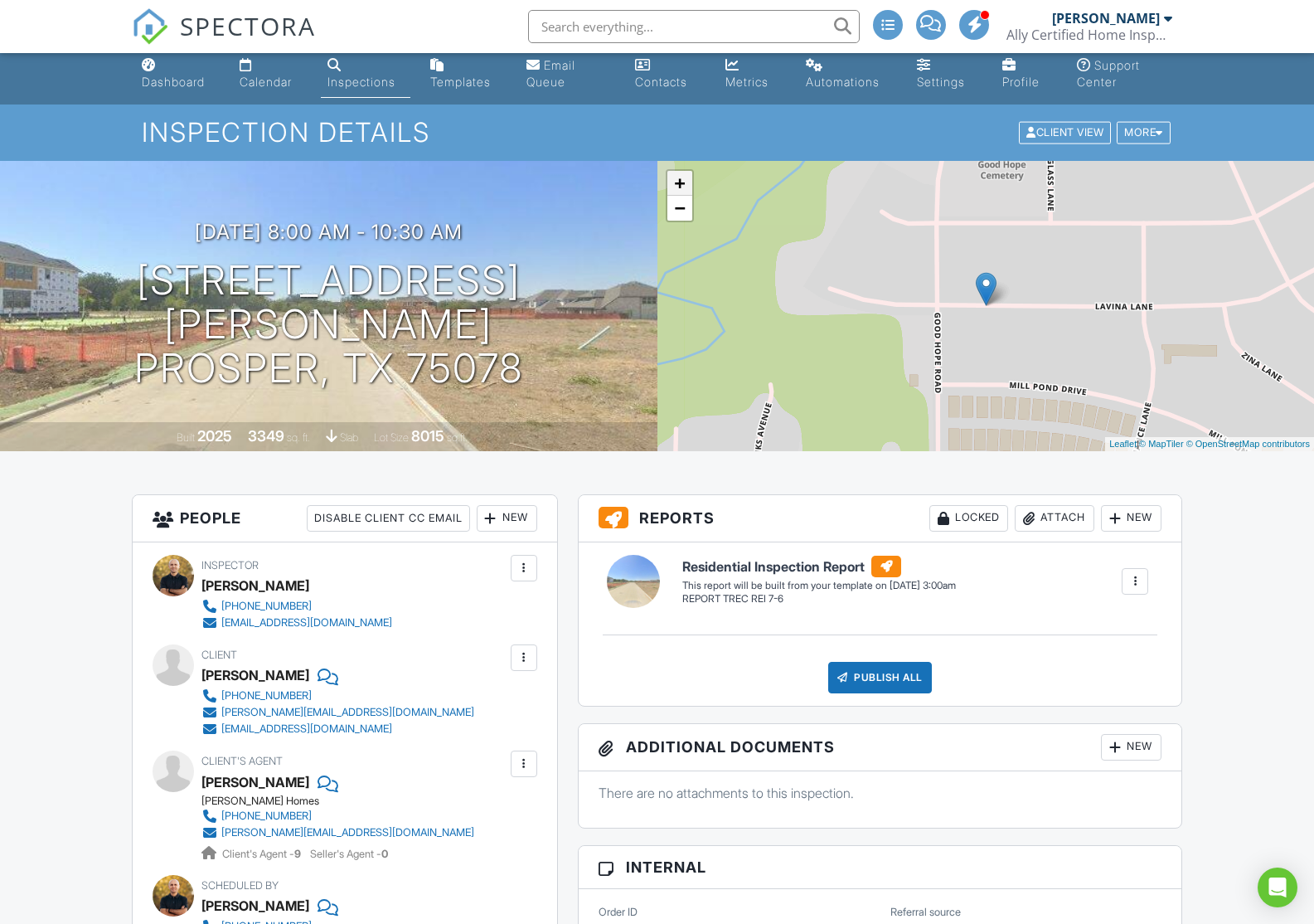
click at [680, 183] on link "+" at bounding box center [680, 182] width 25 height 25
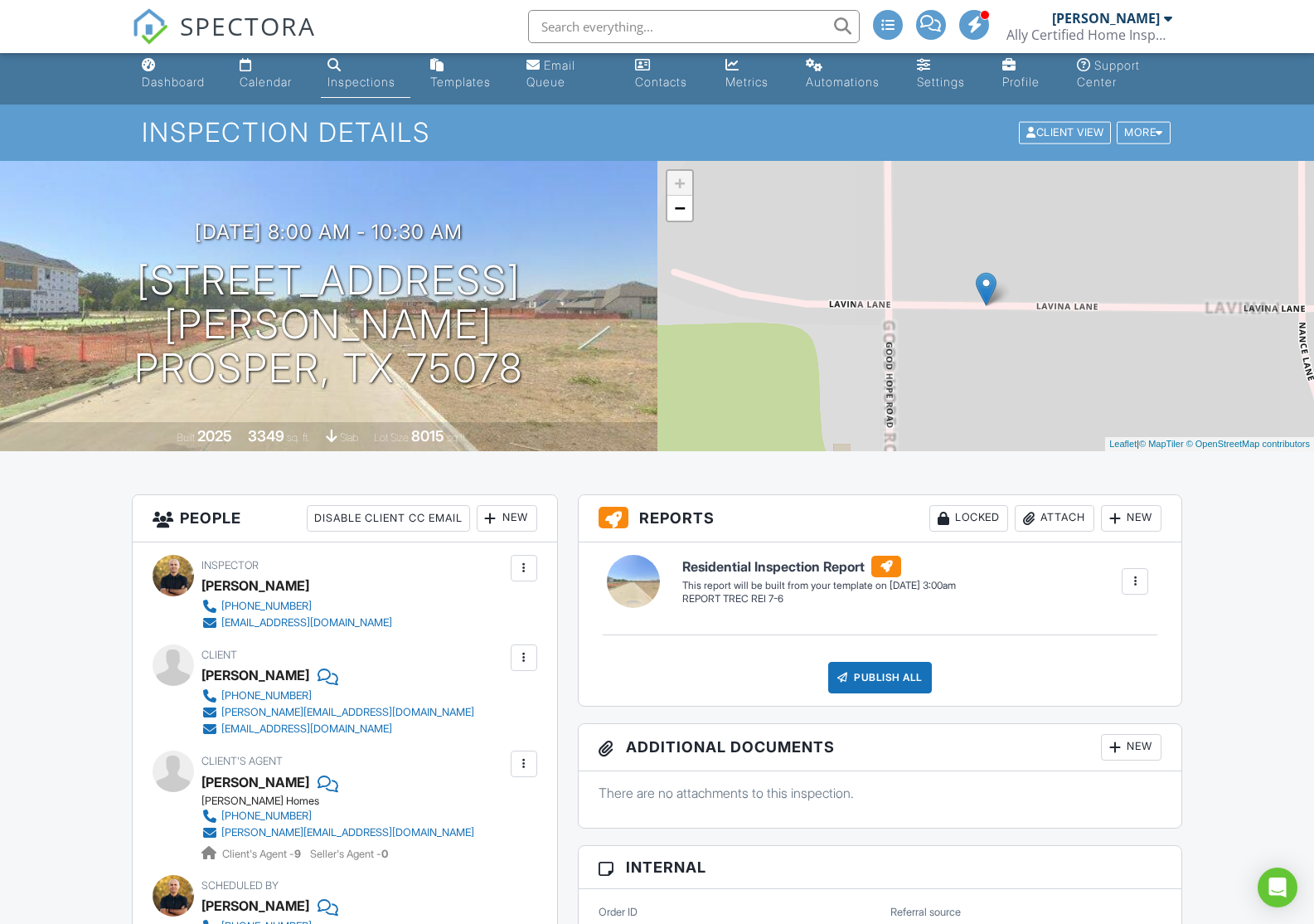
scroll to position [11, 0]
click at [680, 206] on link "−" at bounding box center [680, 209] width 25 height 25
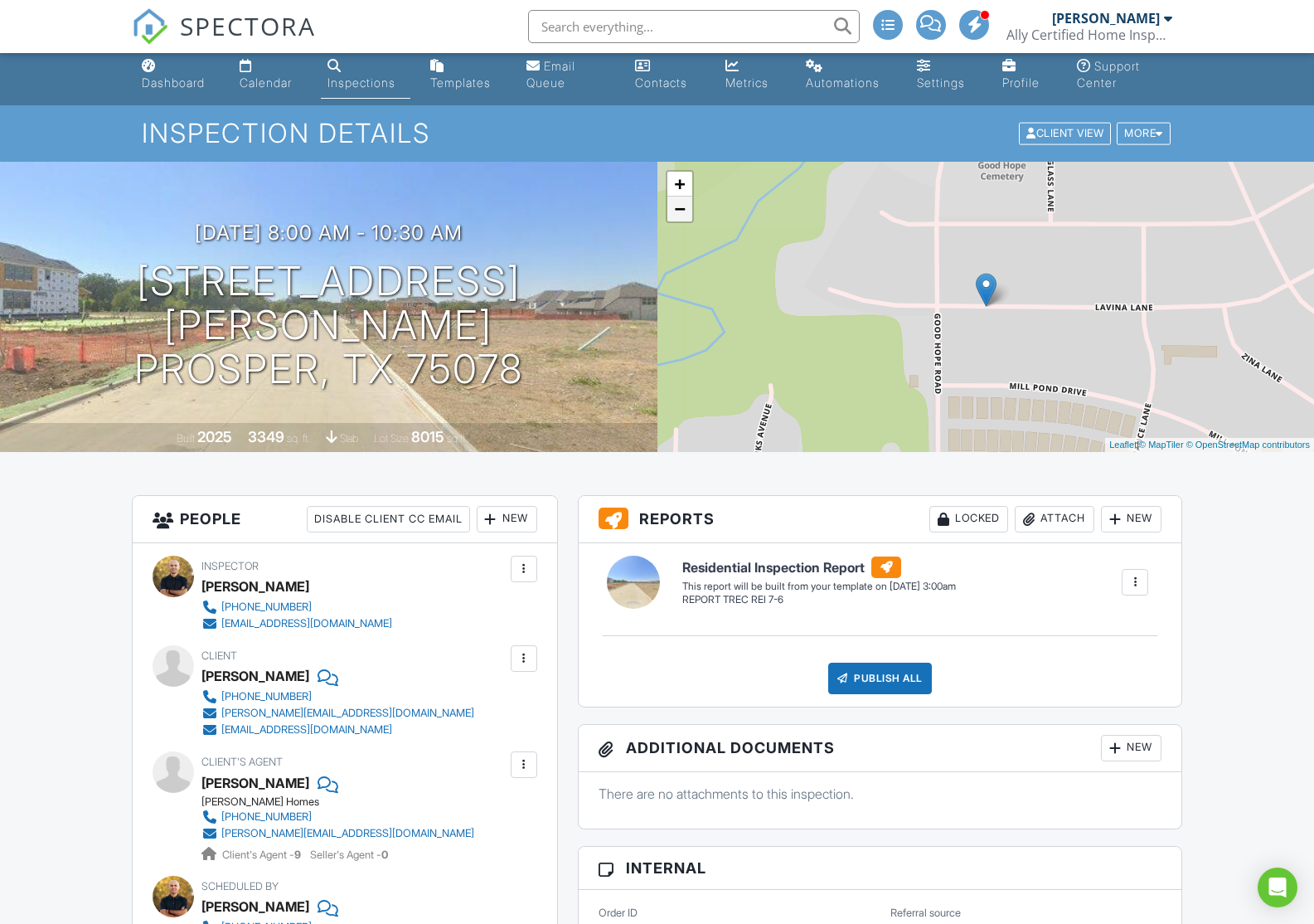
click at [680, 206] on link "−" at bounding box center [680, 209] width 25 height 25
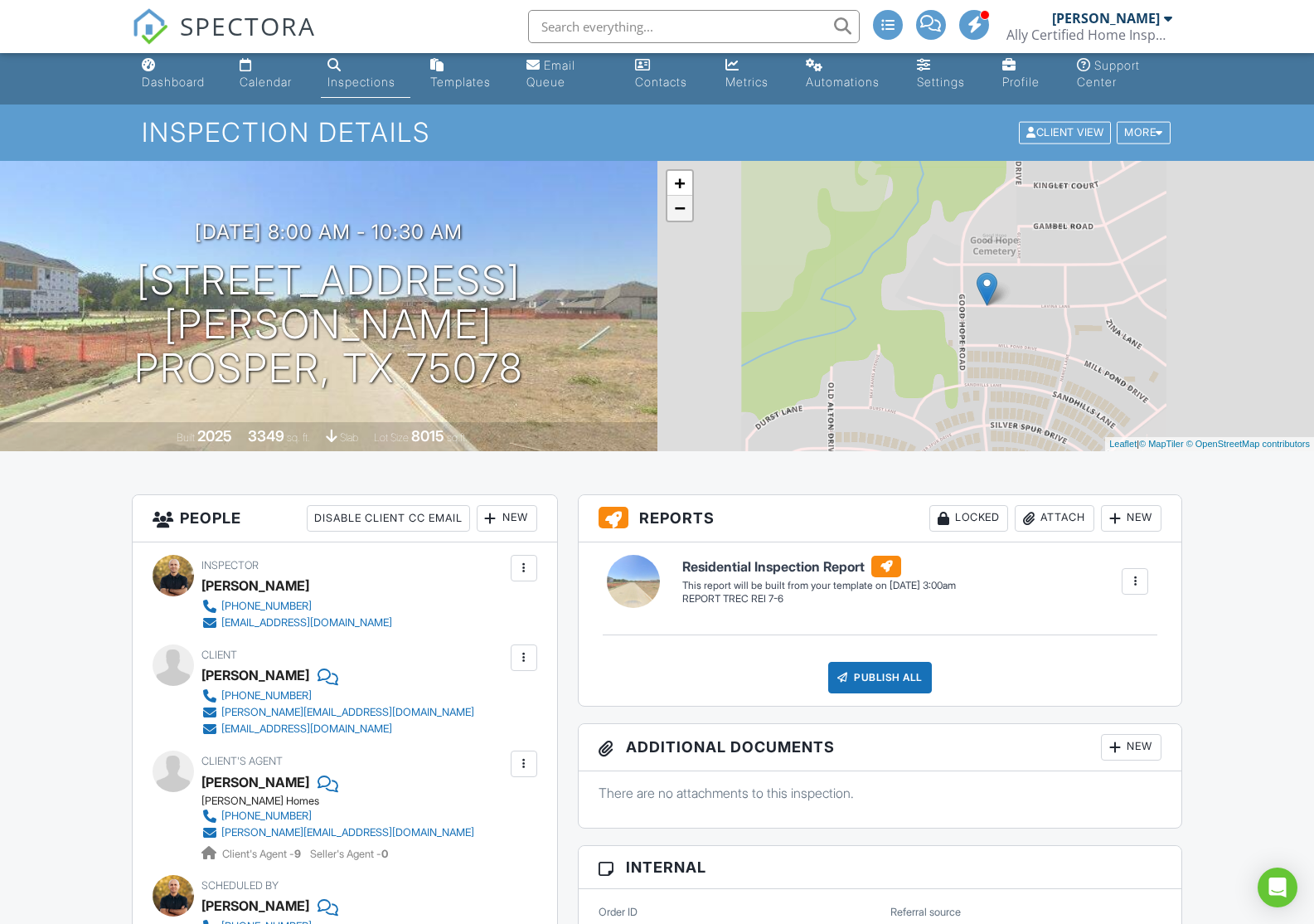
scroll to position [12, 0]
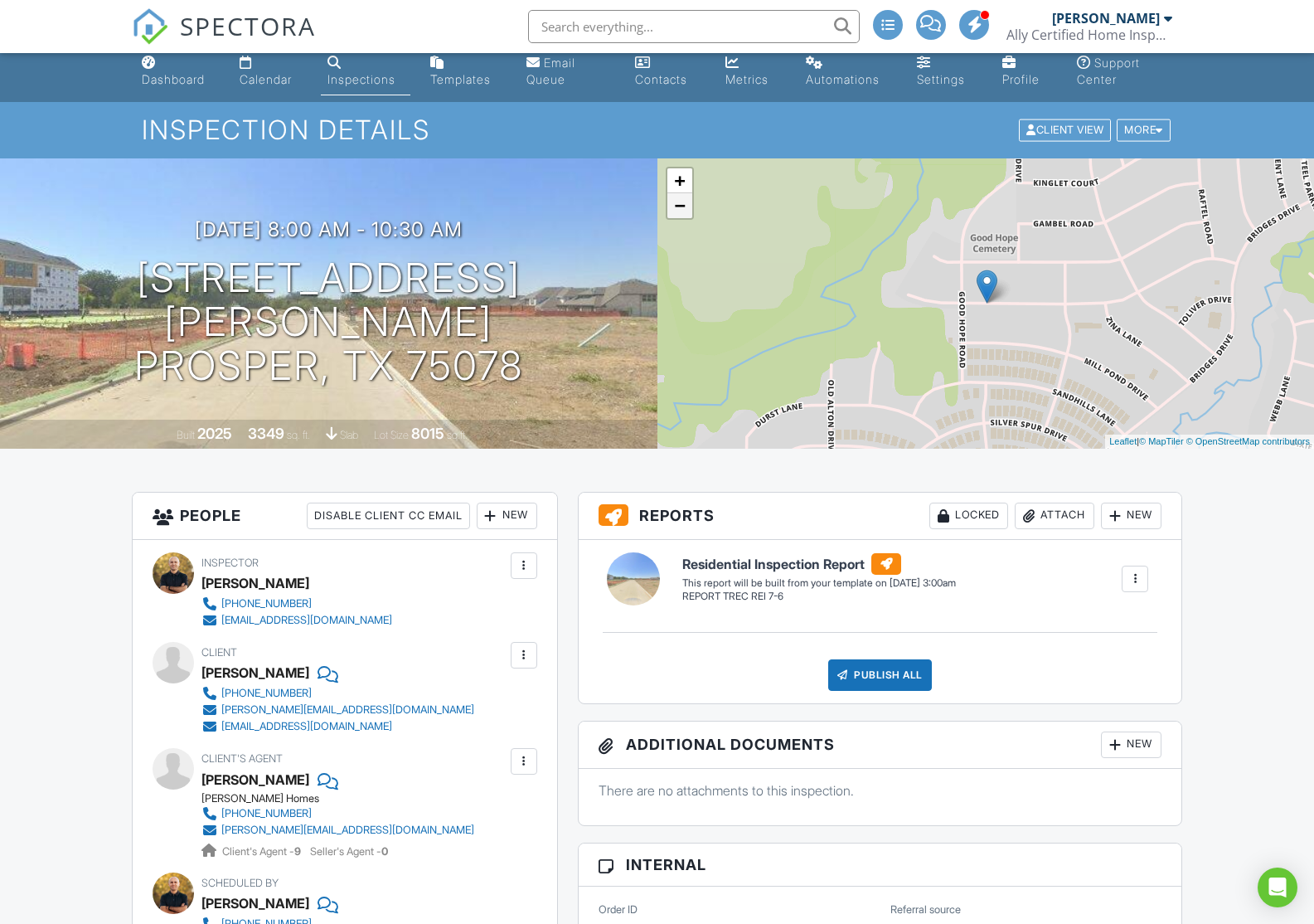
click at [680, 206] on link "−" at bounding box center [680, 205] width 25 height 25
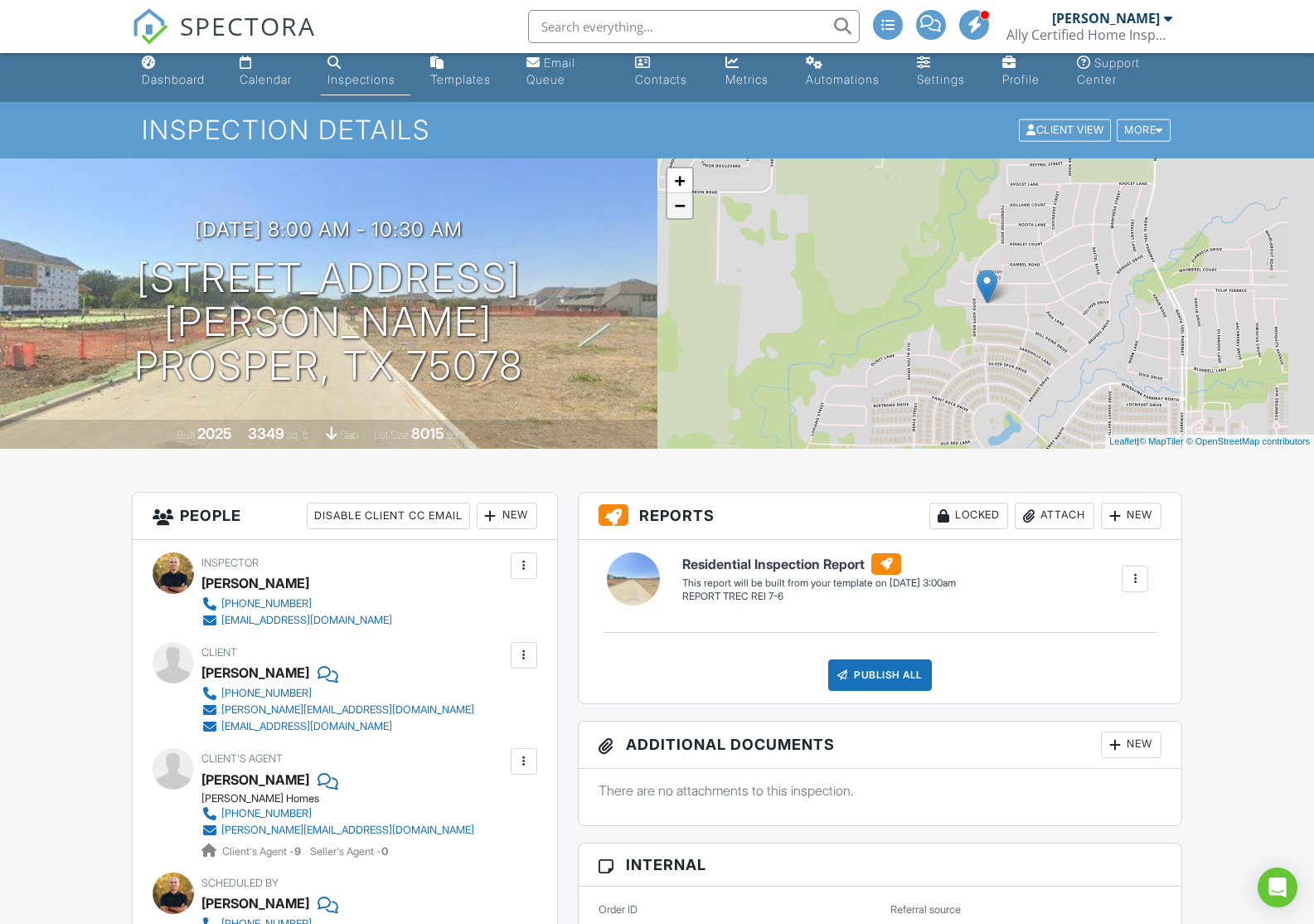
scroll to position [13, 0]
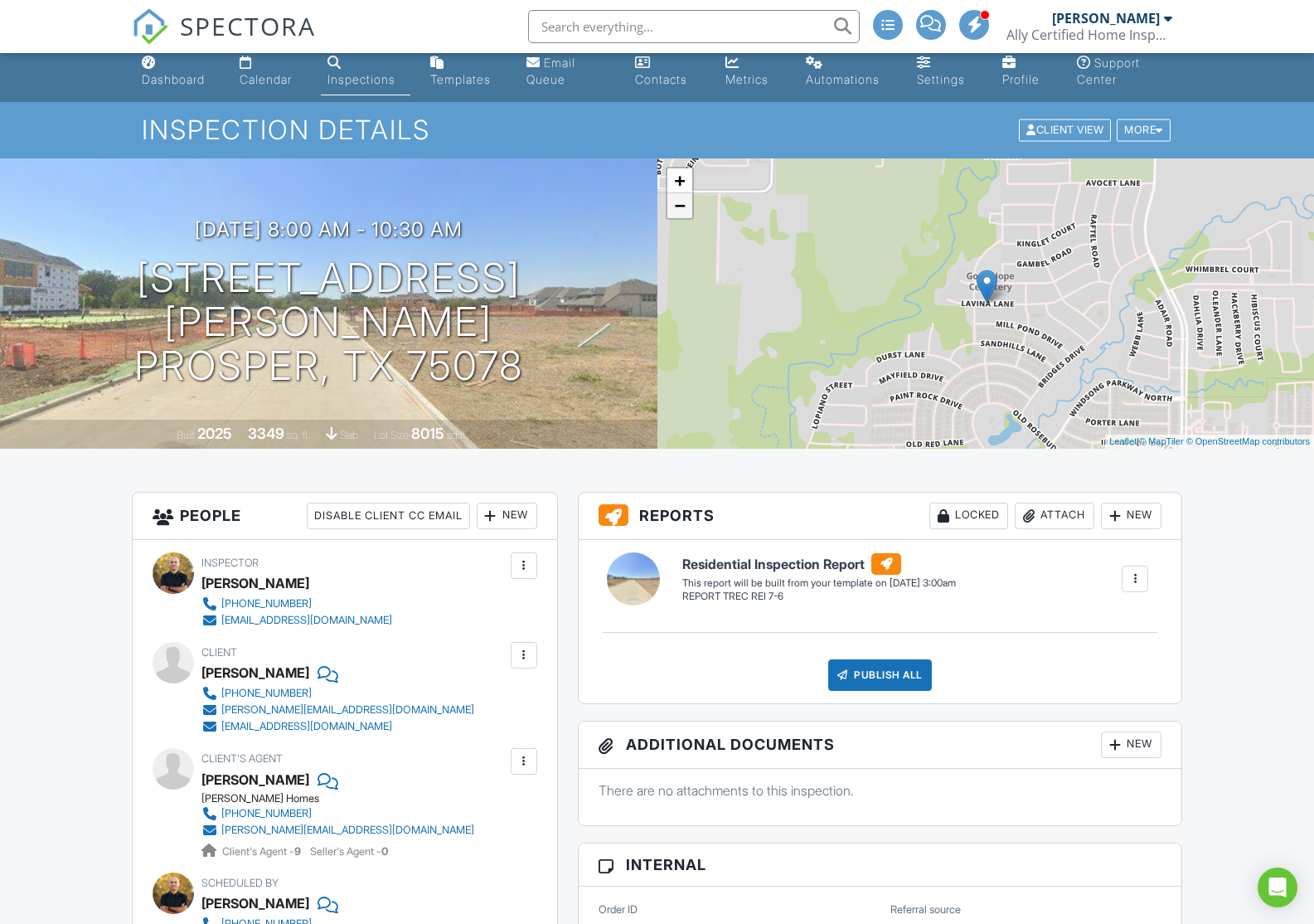
click at [680, 206] on link "−" at bounding box center [680, 205] width 25 height 25
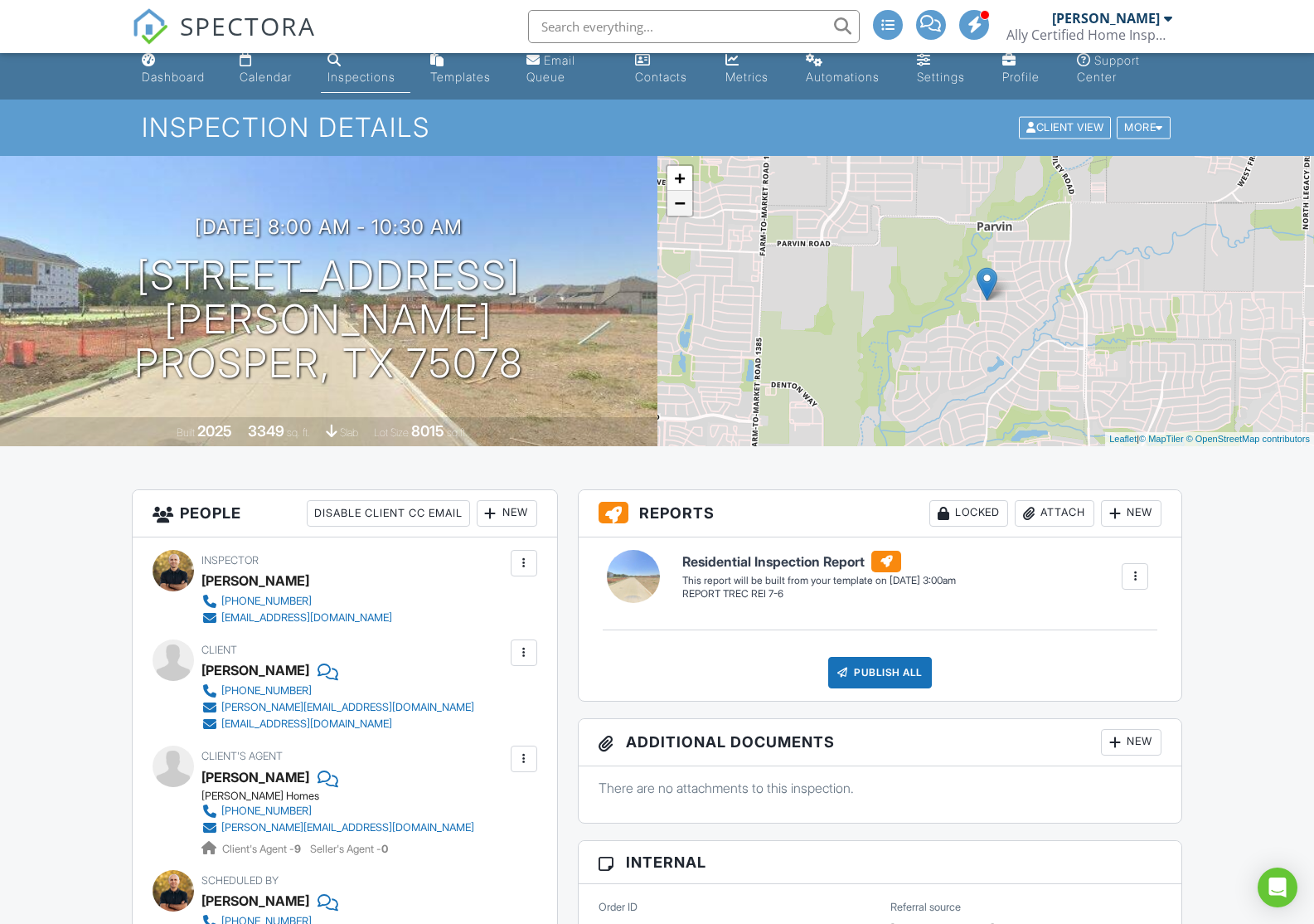
click at [680, 206] on link "−" at bounding box center [680, 203] width 25 height 25
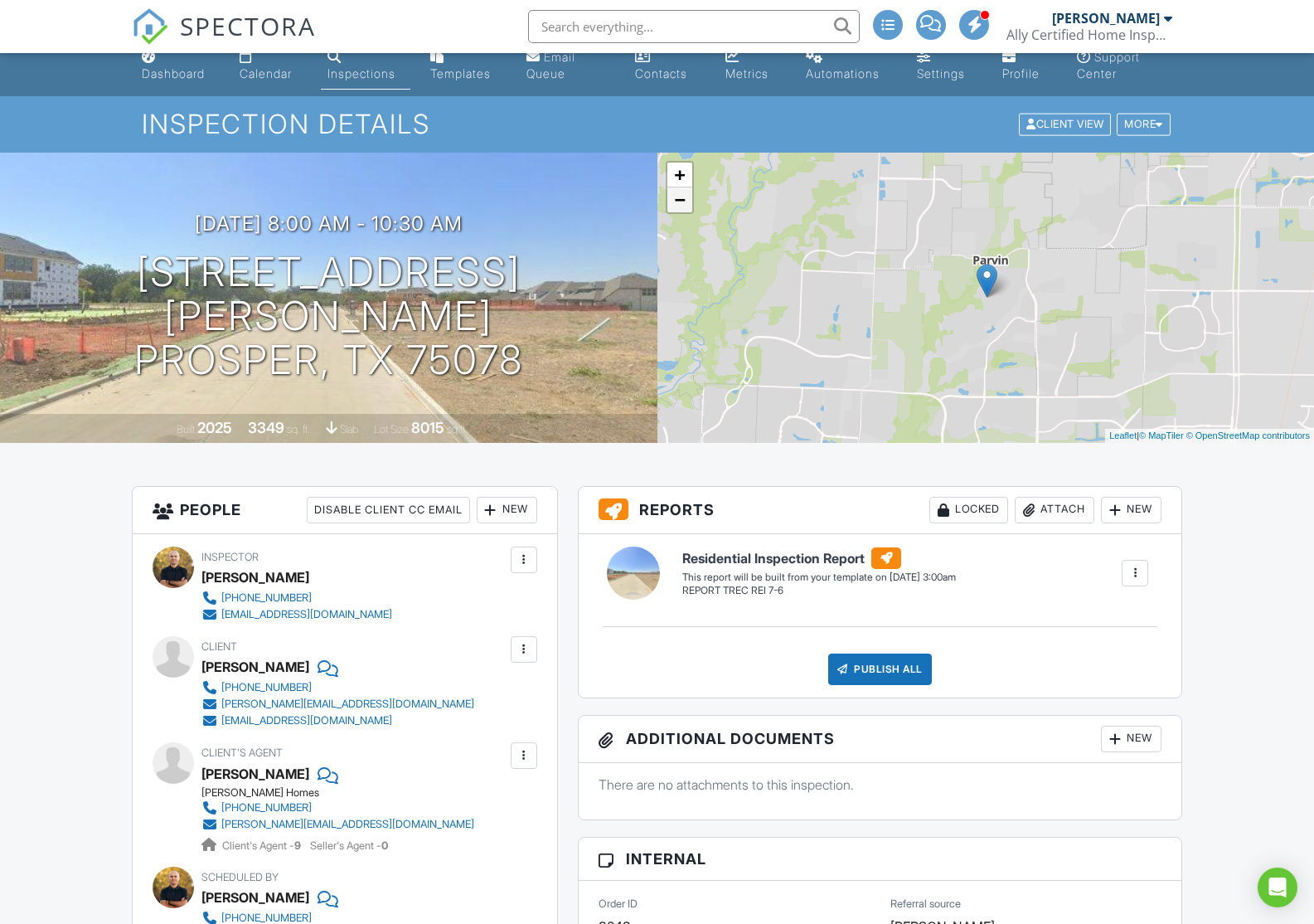
click at [680, 206] on link "−" at bounding box center [680, 199] width 25 height 25
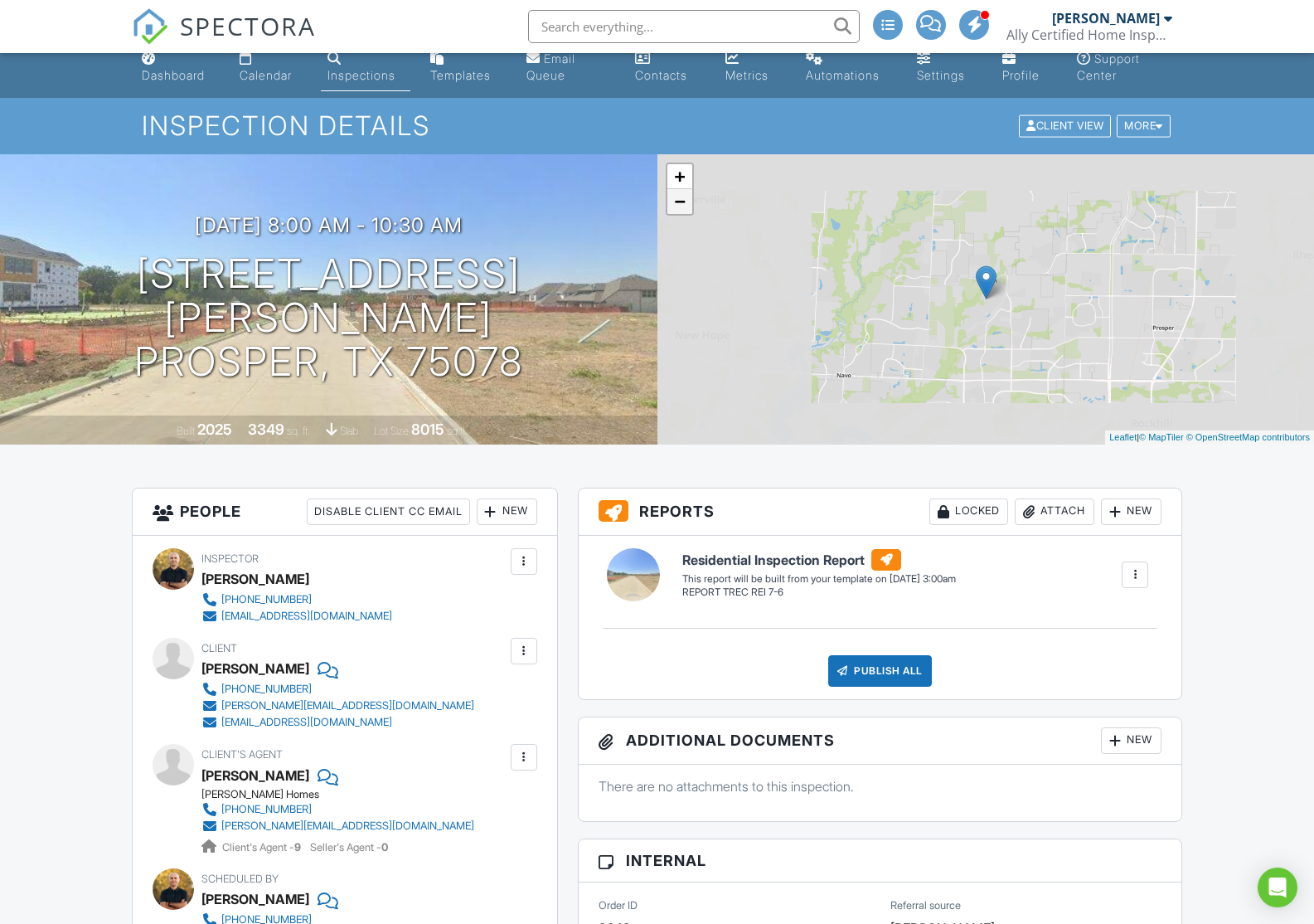
scroll to position [19, 0]
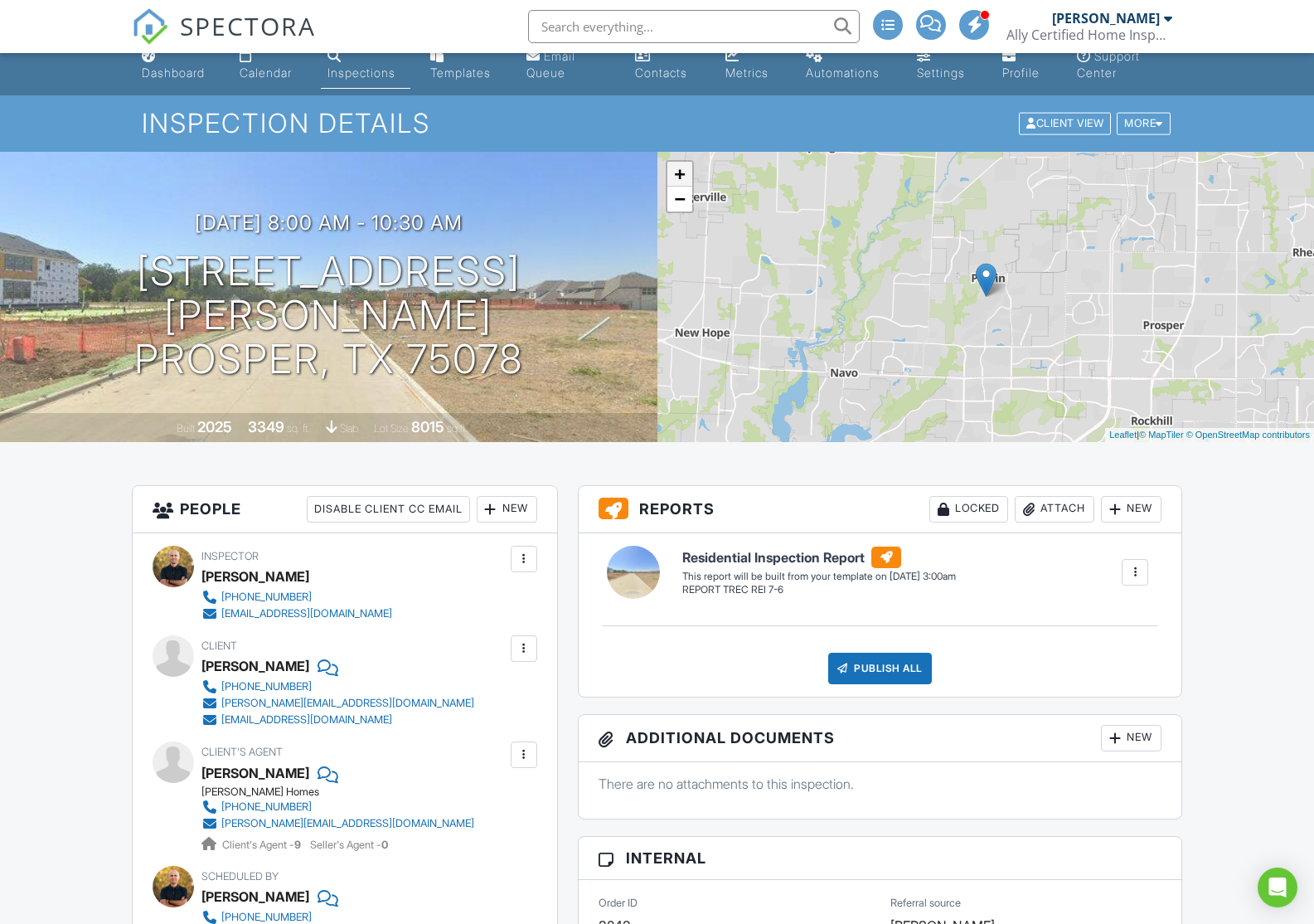
click at [677, 172] on link "+" at bounding box center [680, 173] width 25 height 25
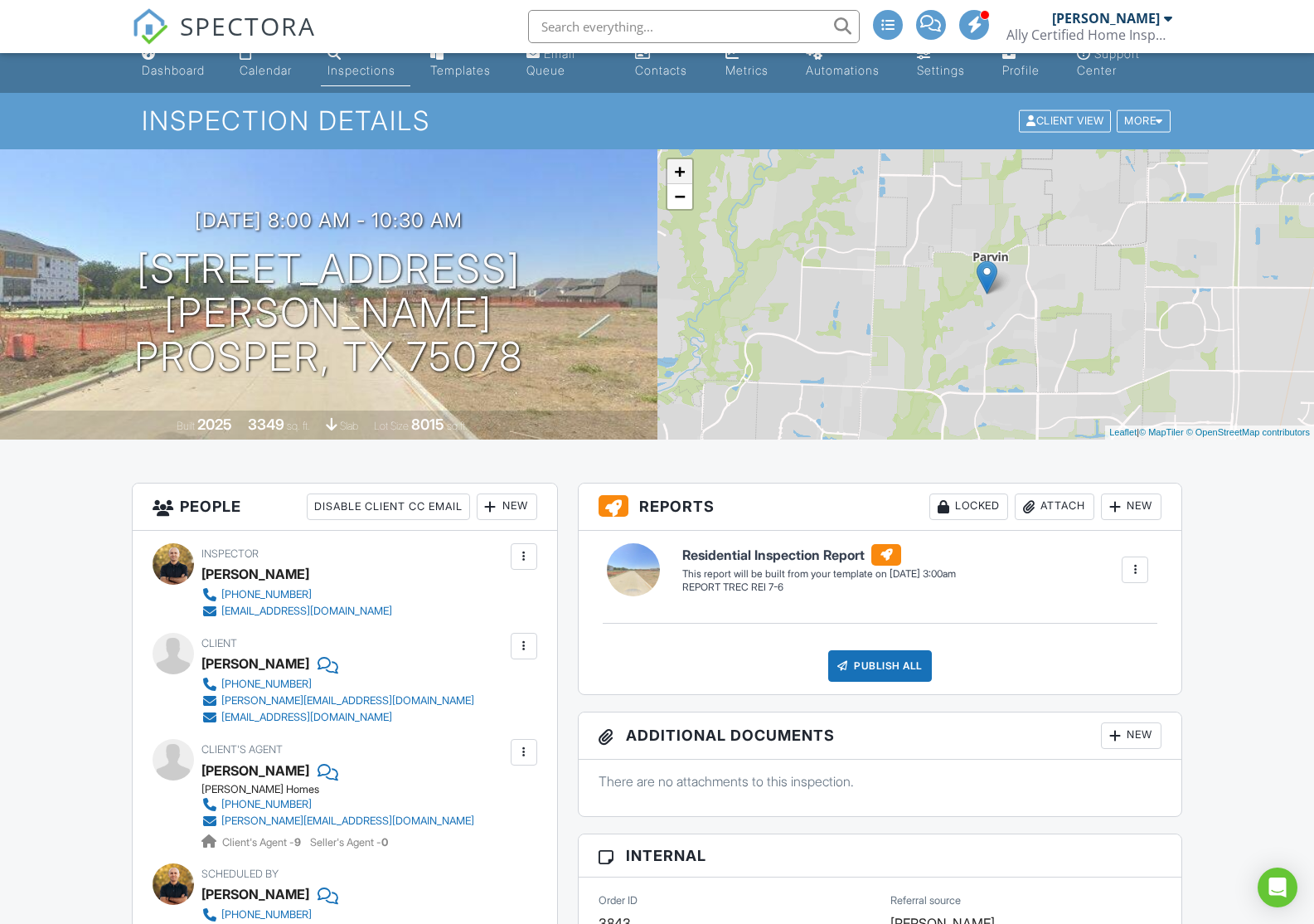
click at [677, 172] on link "+" at bounding box center [680, 171] width 25 height 25
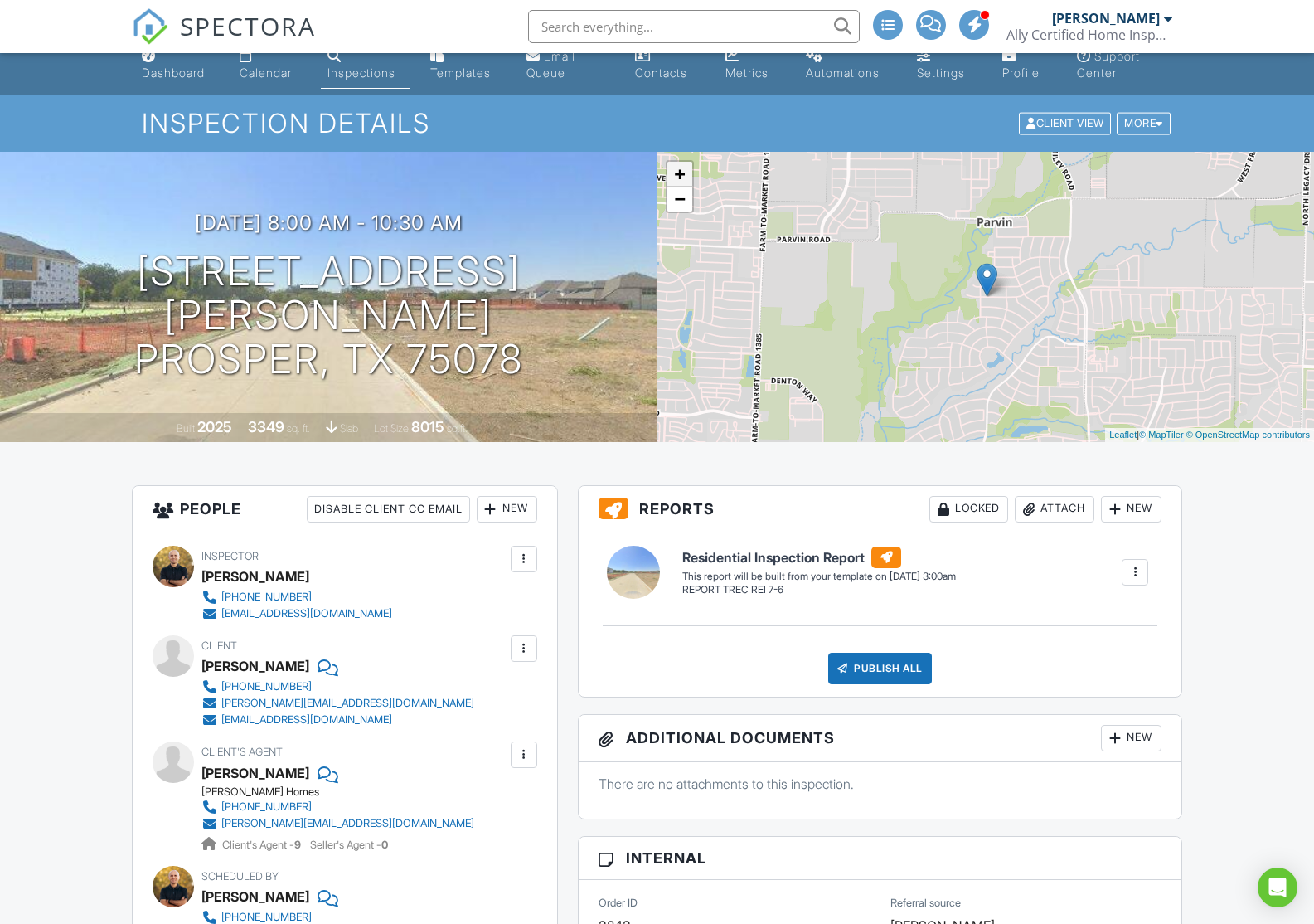
click at [677, 172] on link "+" at bounding box center [680, 173] width 25 height 25
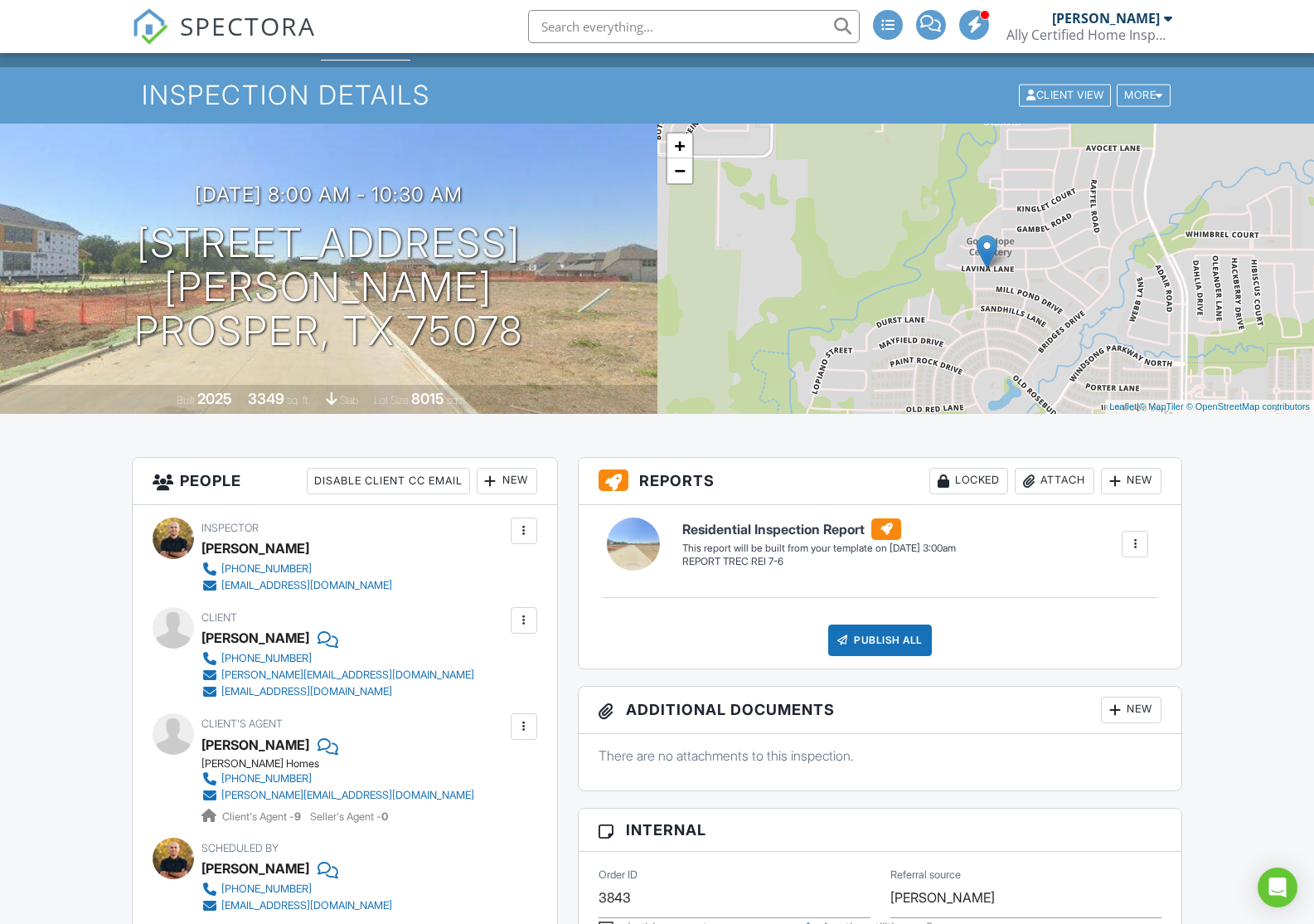
scroll to position [0, 0]
